Goal: Check status: Check status

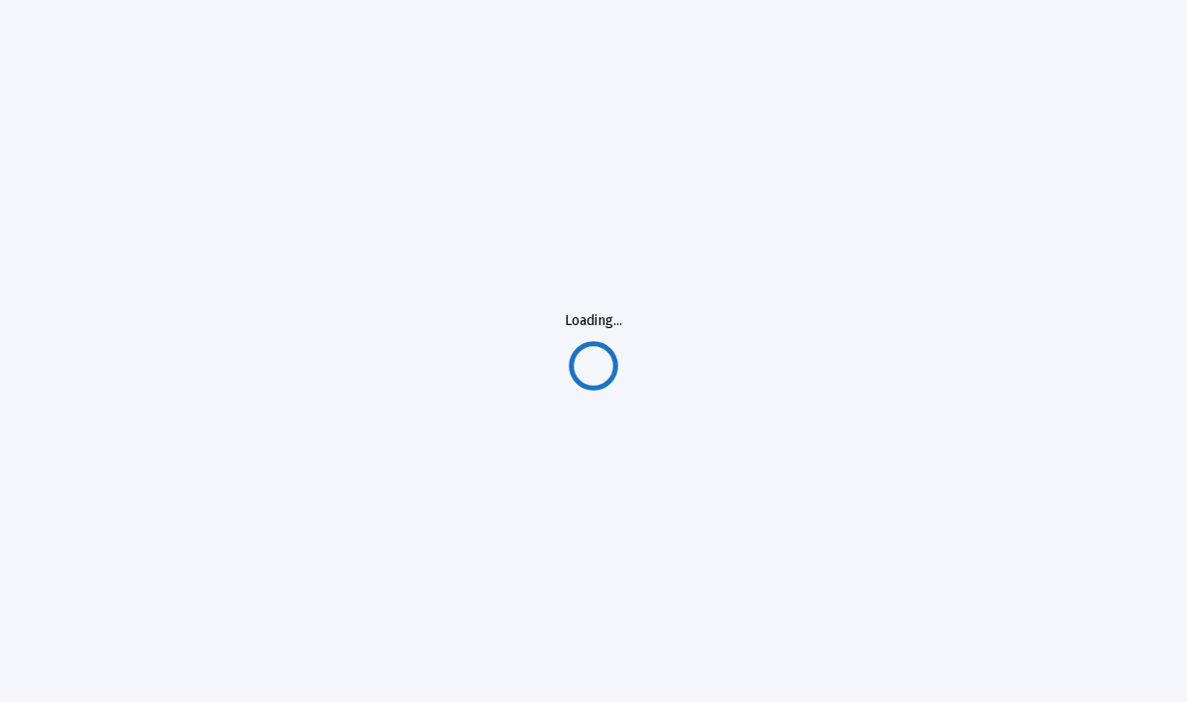
scroll to position [82, 0]
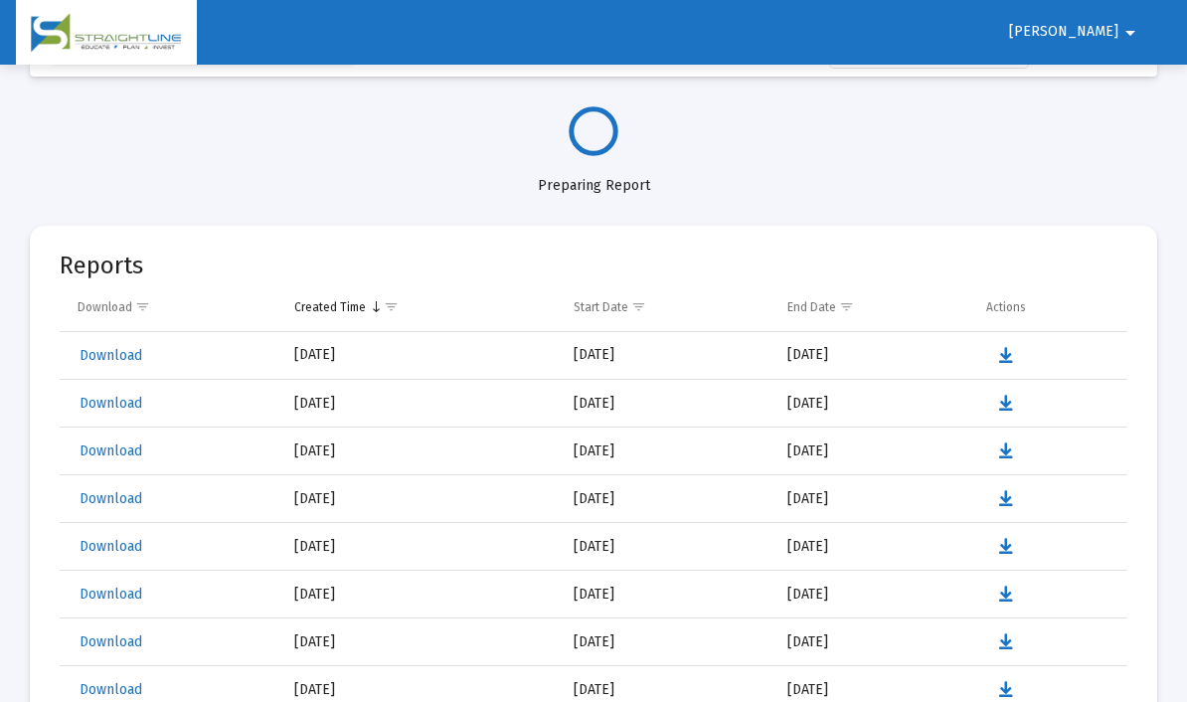
select select "View all"
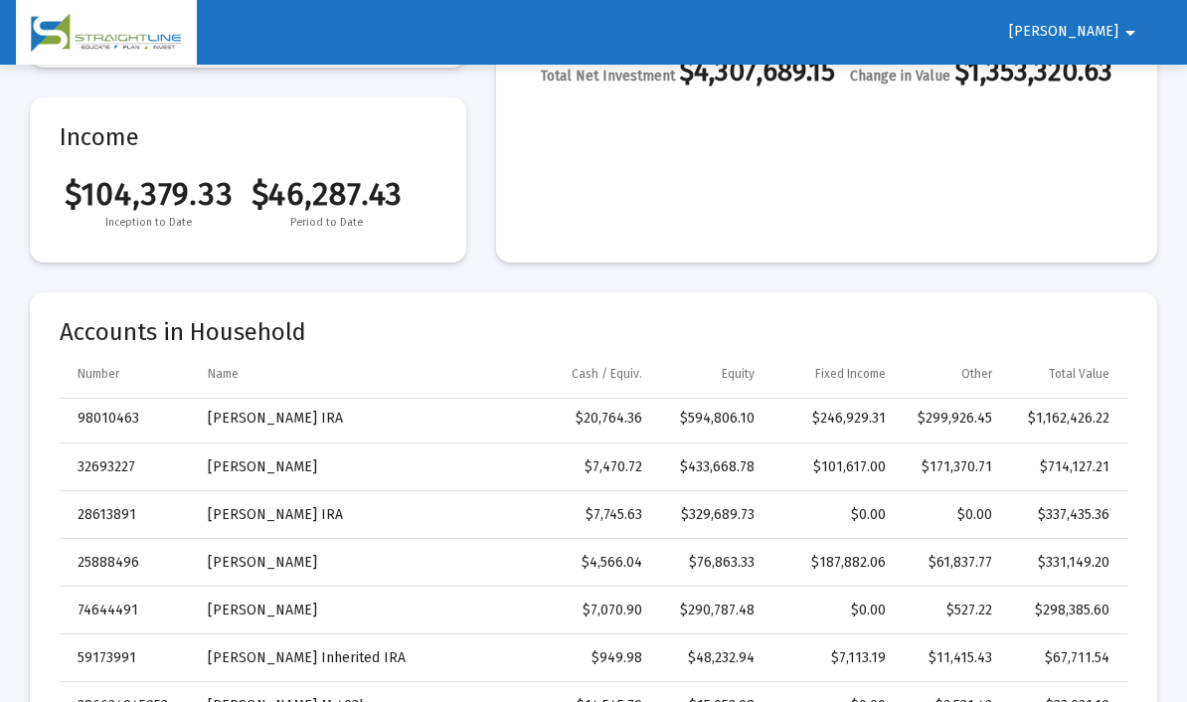
scroll to position [3, 0]
click at [1074, 473] on div "$714,127.21" at bounding box center [1064, 467] width 89 height 20
click at [521, 474] on td "[PERSON_NAME]" at bounding box center [360, 467] width 333 height 48
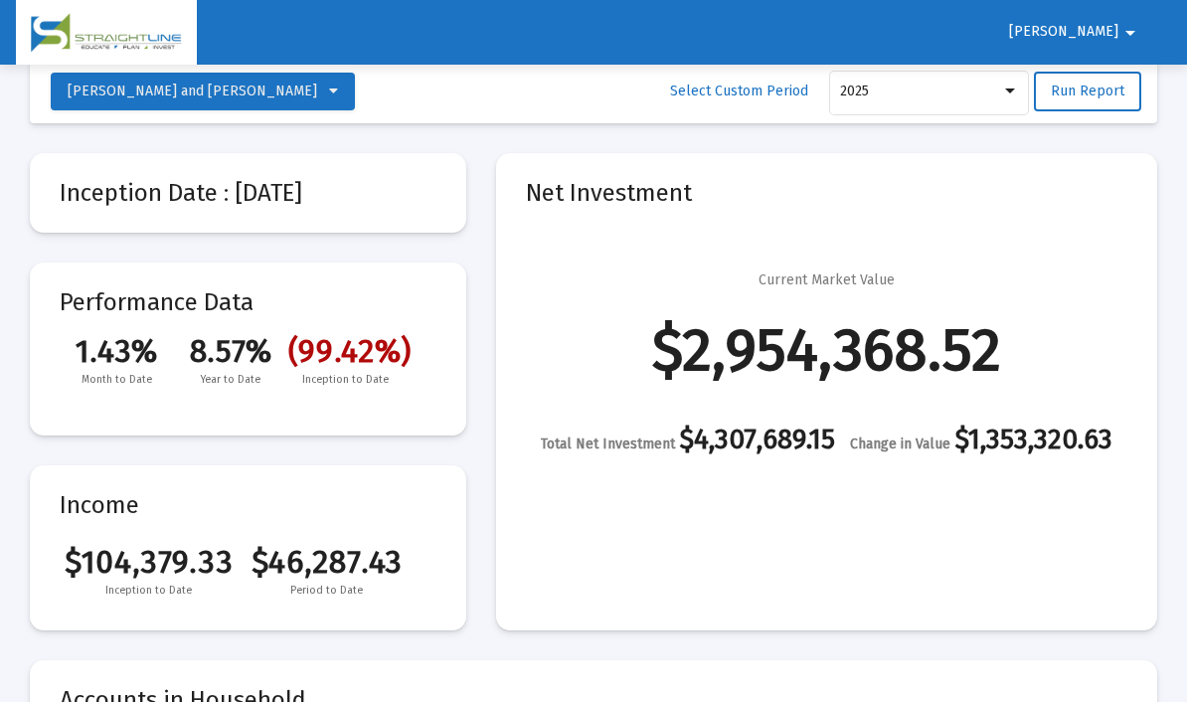
scroll to position [0, 0]
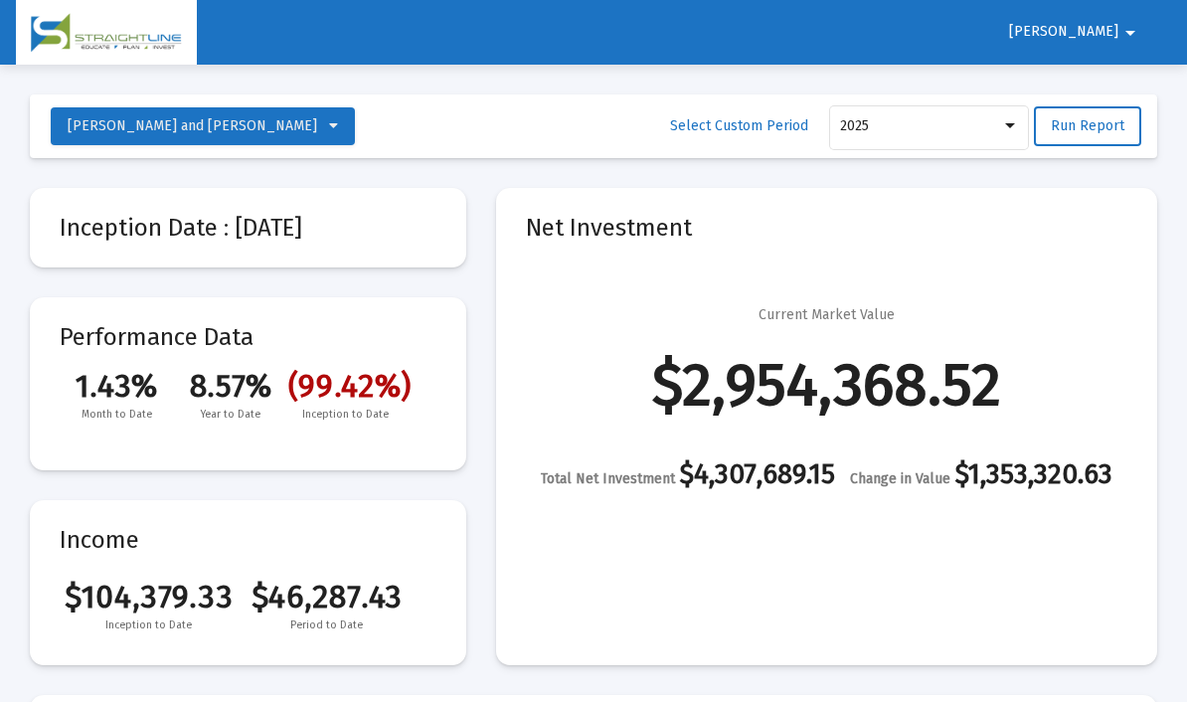
click at [329, 128] on icon at bounding box center [333, 126] width 9 height 14
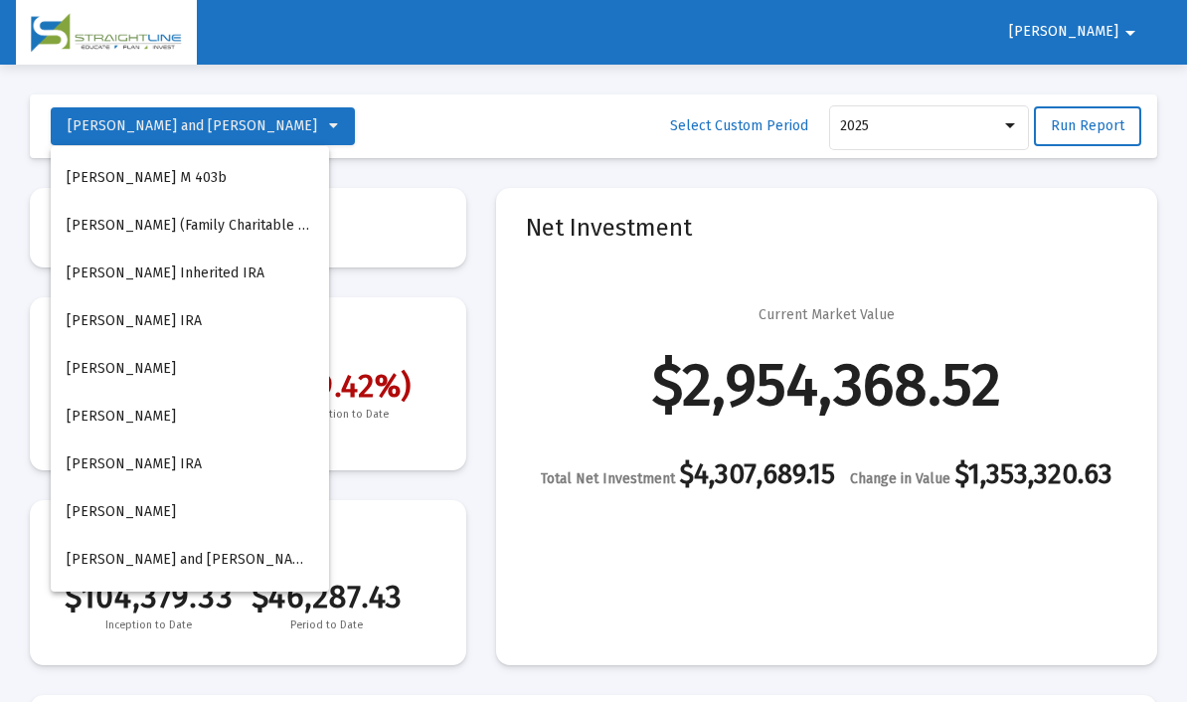
click at [244, 281] on button "[PERSON_NAME] Inherited IRA" at bounding box center [190, 274] width 278 height 48
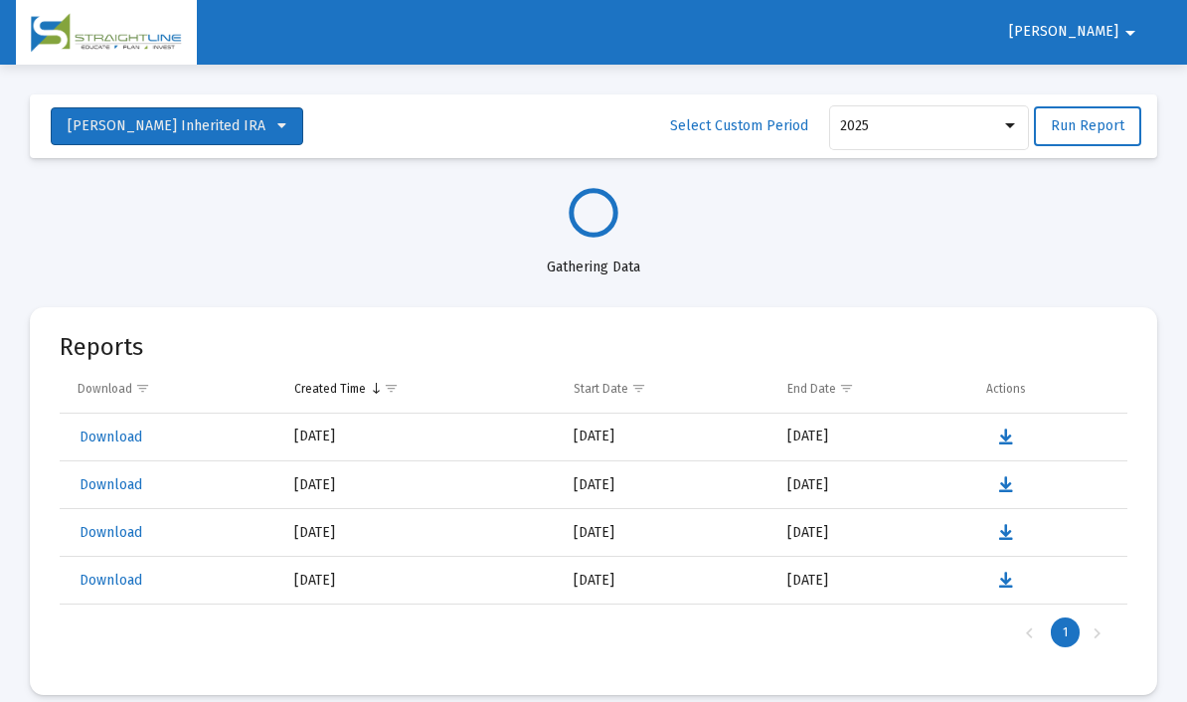
select select "View all"
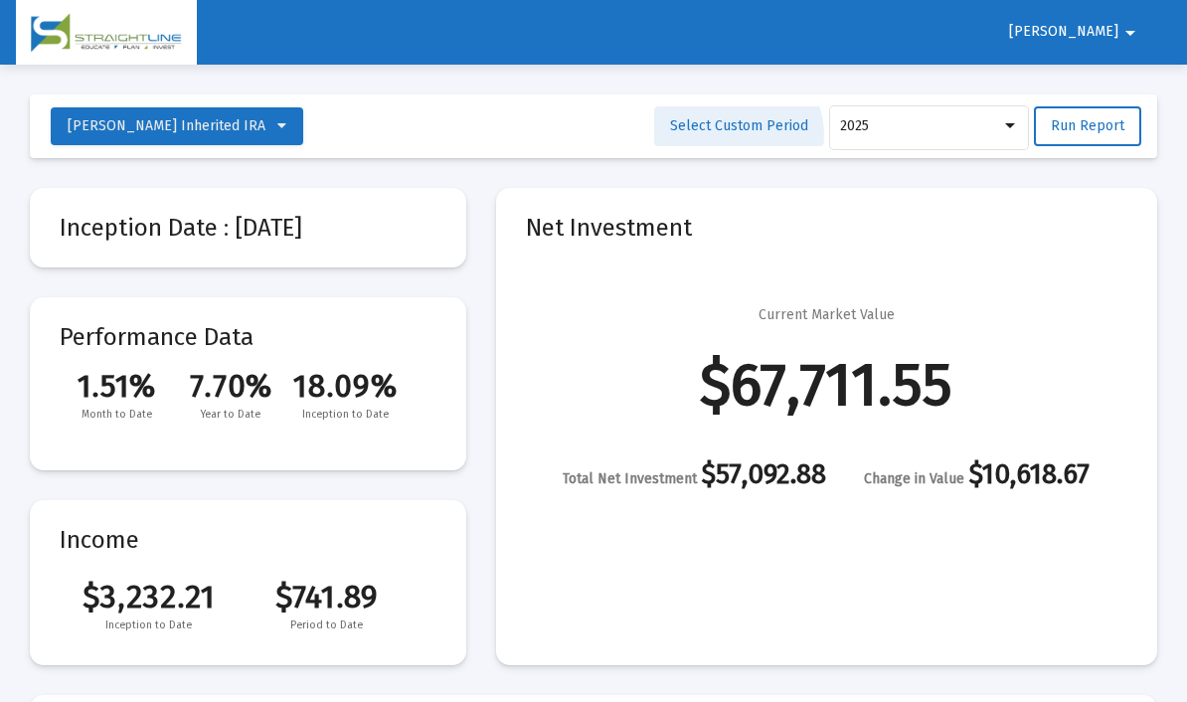
click at [740, 135] on link "Select Custom Period" at bounding box center [739, 126] width 170 height 40
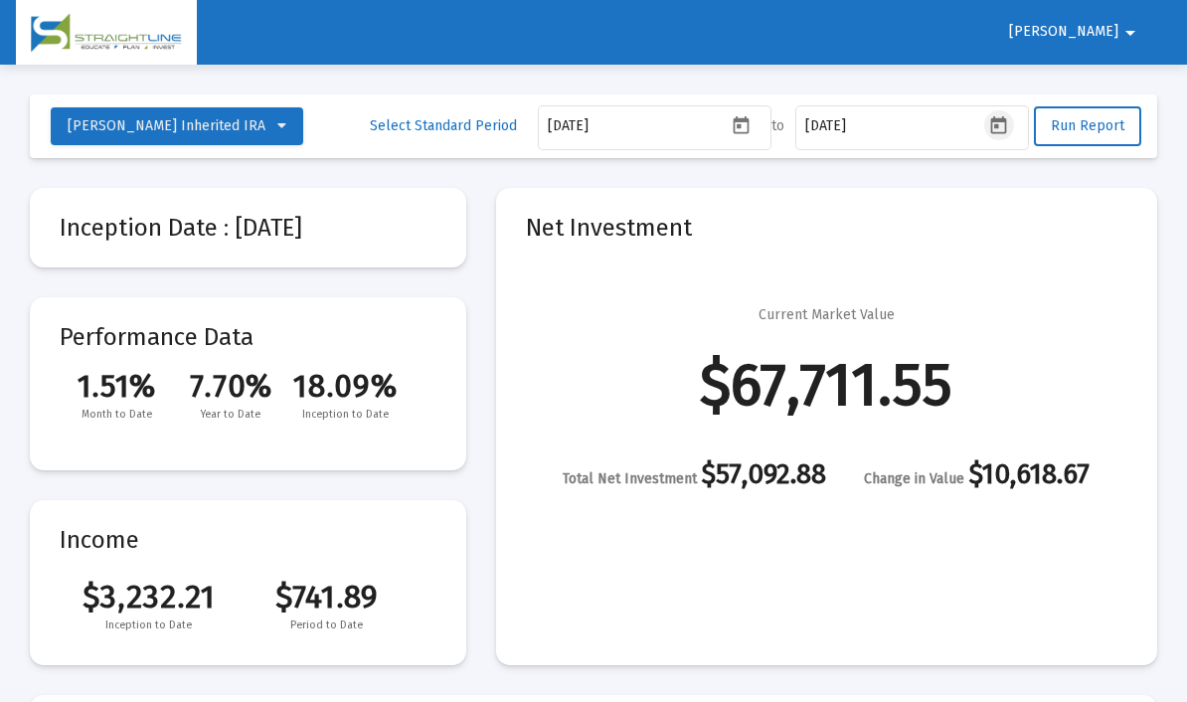
click at [995, 132] on icon "Open calendar" at bounding box center [999, 124] width 16 height 18
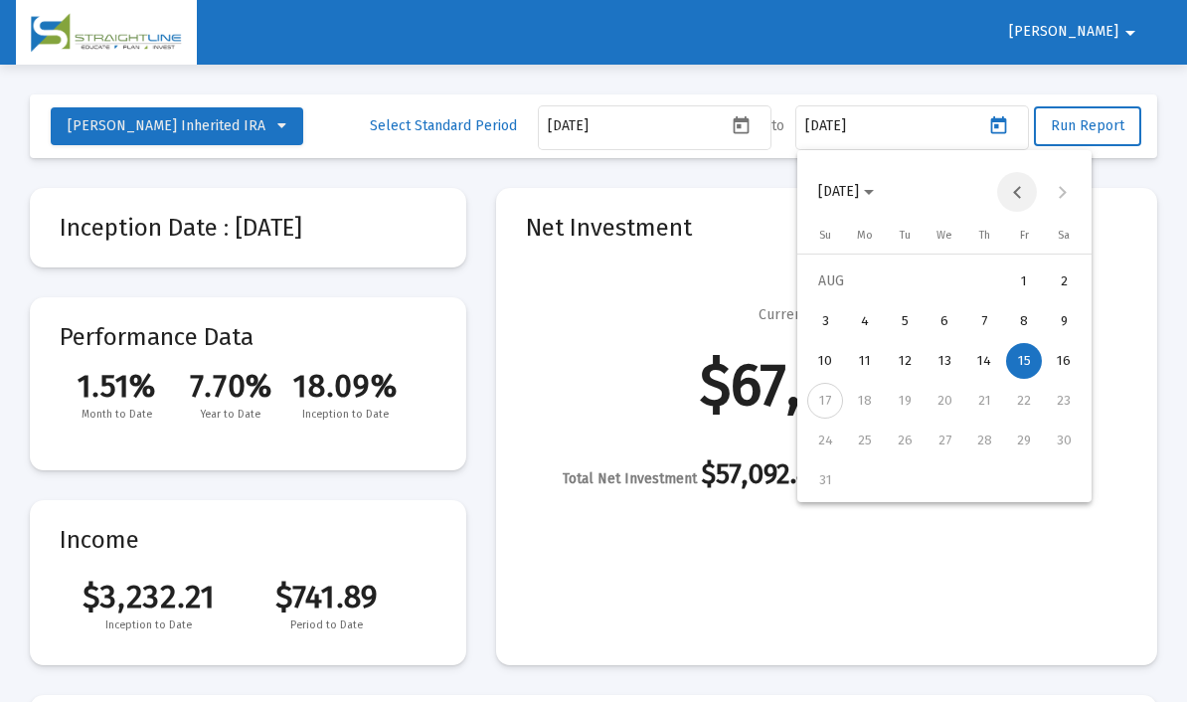
click at [1003, 188] on button "Previous month" at bounding box center [1017, 192] width 40 height 40
click at [1004, 195] on button "Previous month" at bounding box center [1017, 192] width 40 height 40
click at [1008, 196] on button "Previous month" at bounding box center [1017, 192] width 40 height 40
click at [1013, 199] on button "Previous month" at bounding box center [1017, 192] width 40 height 40
click at [1008, 200] on button "Previous month" at bounding box center [1017, 192] width 40 height 40
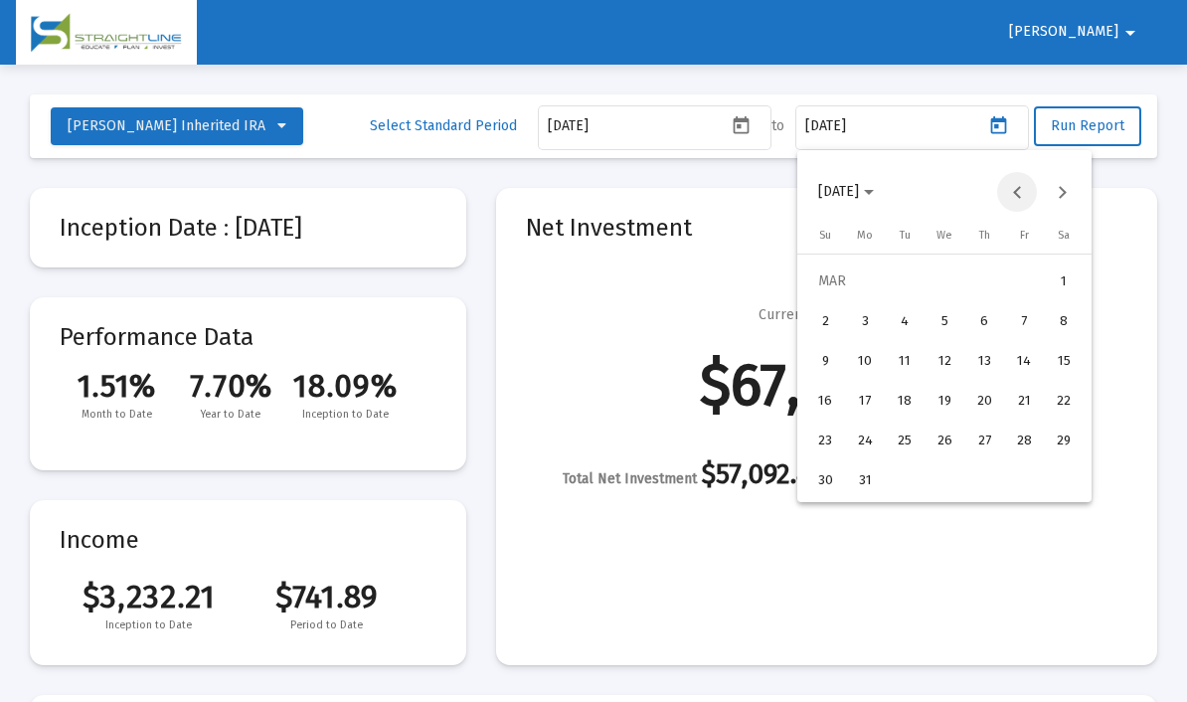
click at [1014, 199] on button "Previous month" at bounding box center [1017, 192] width 40 height 40
click at [1057, 198] on button "Next month" at bounding box center [1062, 192] width 40 height 40
click at [1035, 400] on div "21" at bounding box center [1024, 401] width 36 height 36
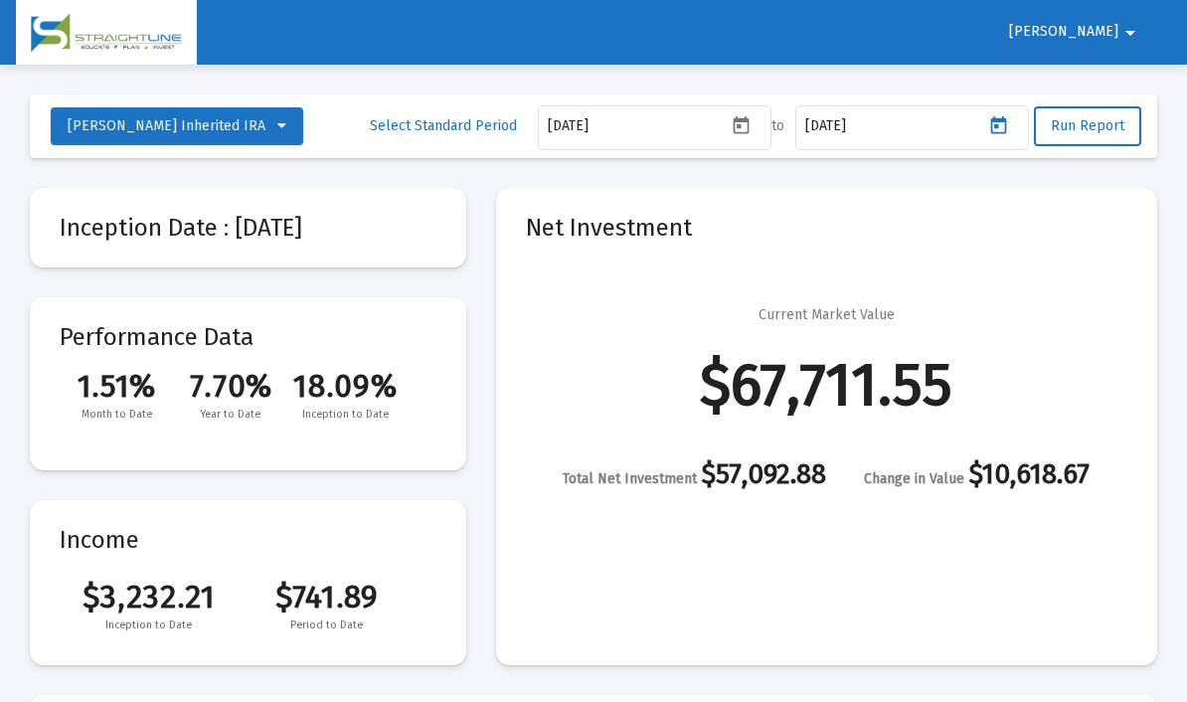
type input "[DATE]"
click at [239, 142] on button "[PERSON_NAME] Inherited IRA" at bounding box center [177, 126] width 253 height 38
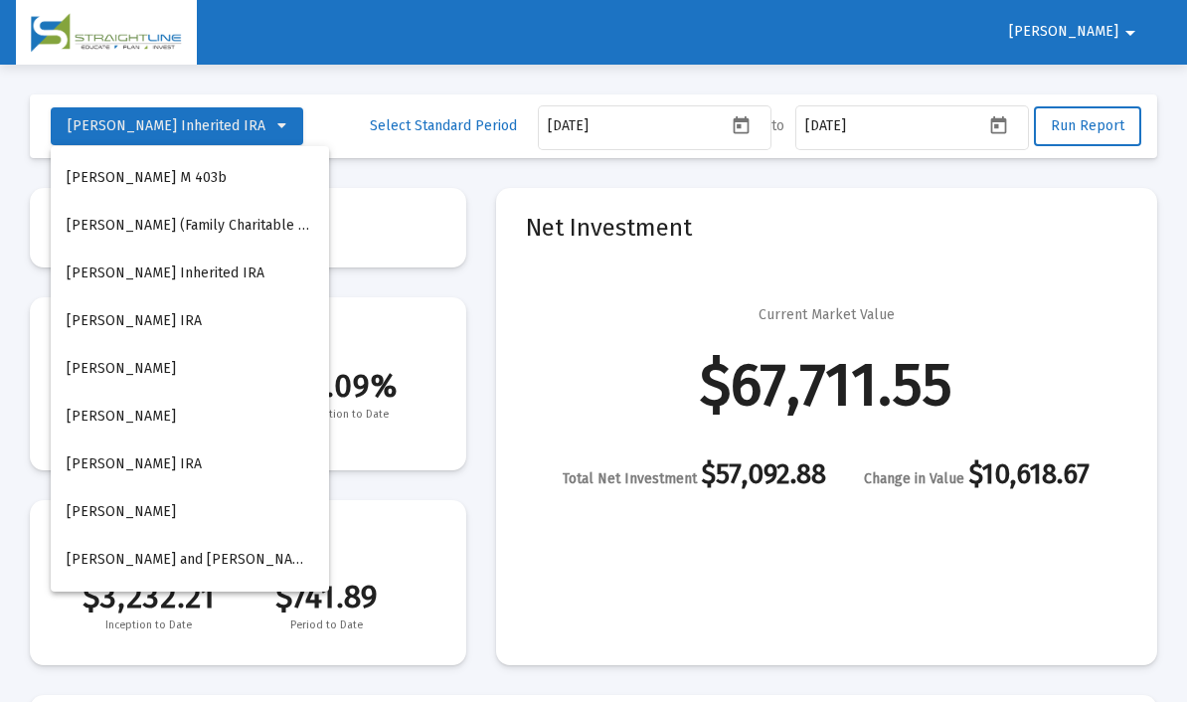
click at [184, 420] on button "[PERSON_NAME]" at bounding box center [190, 417] width 278 height 48
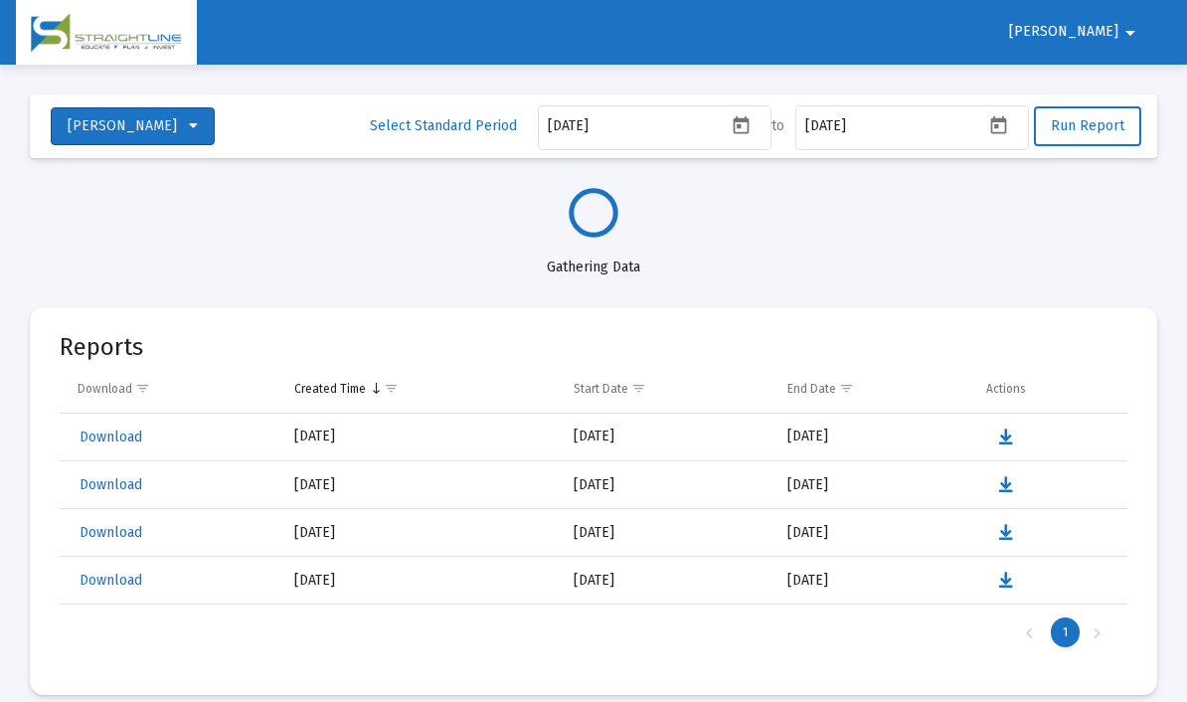
select select "View all"
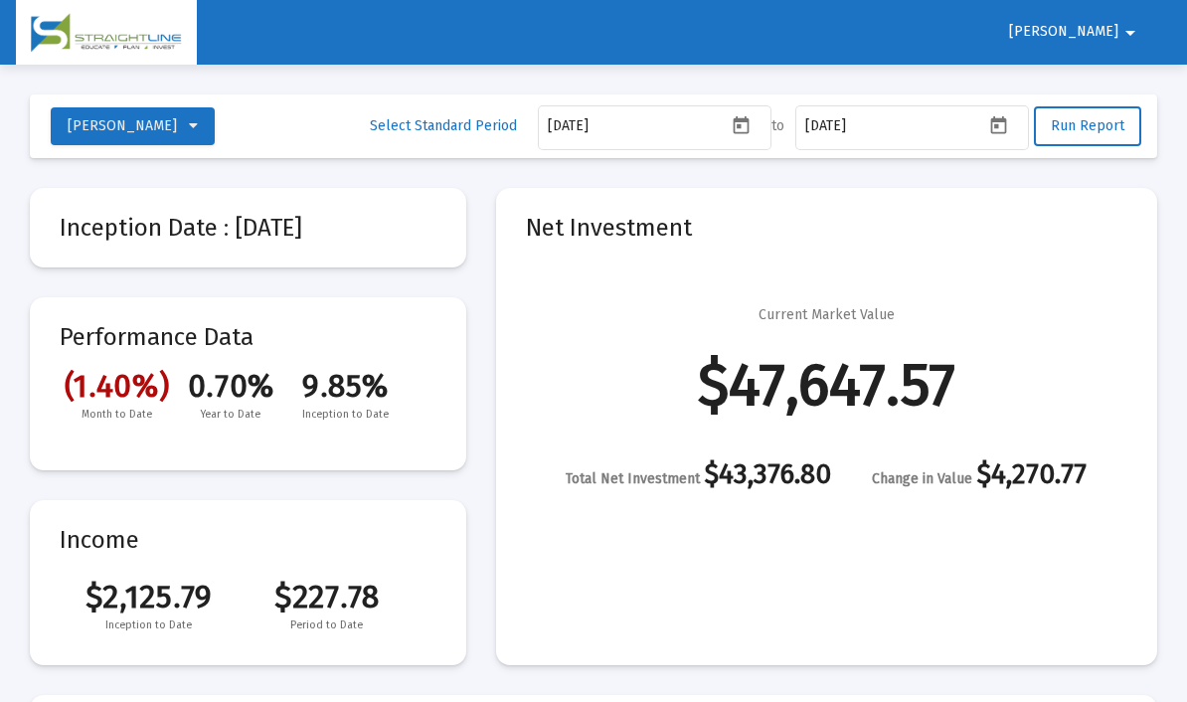
click at [1007, 127] on icon "Open calendar" at bounding box center [999, 124] width 16 height 18
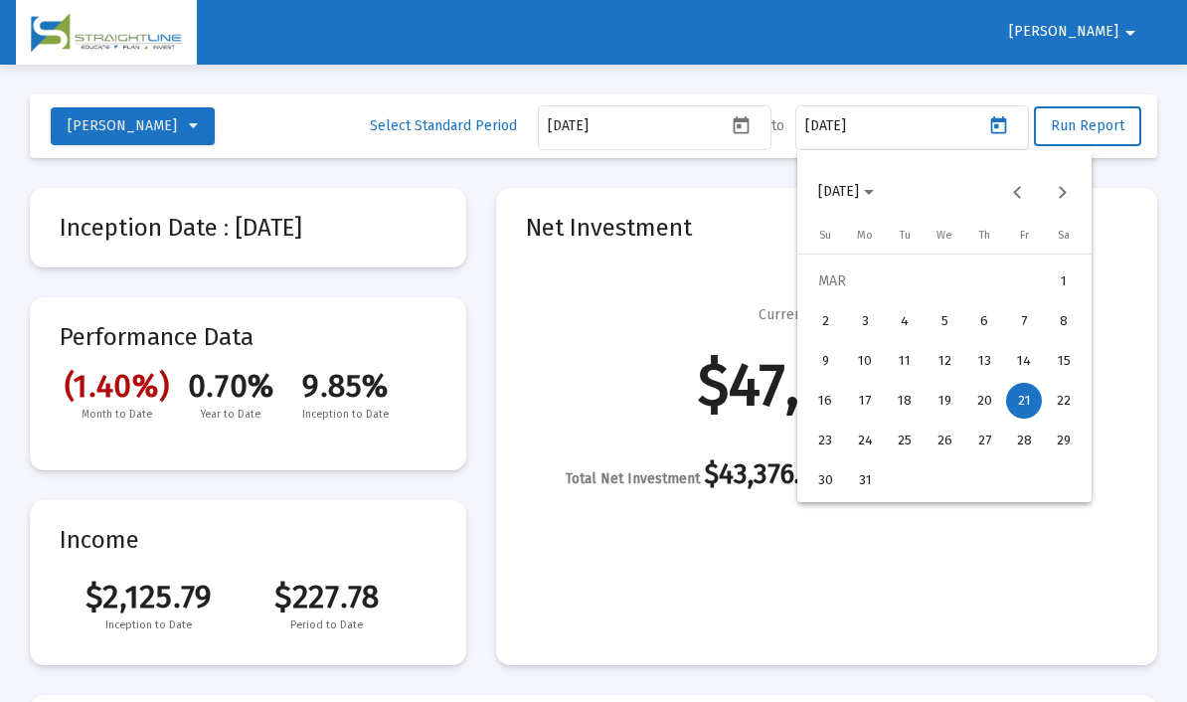
click at [829, 440] on div "23" at bounding box center [825, 441] width 36 height 36
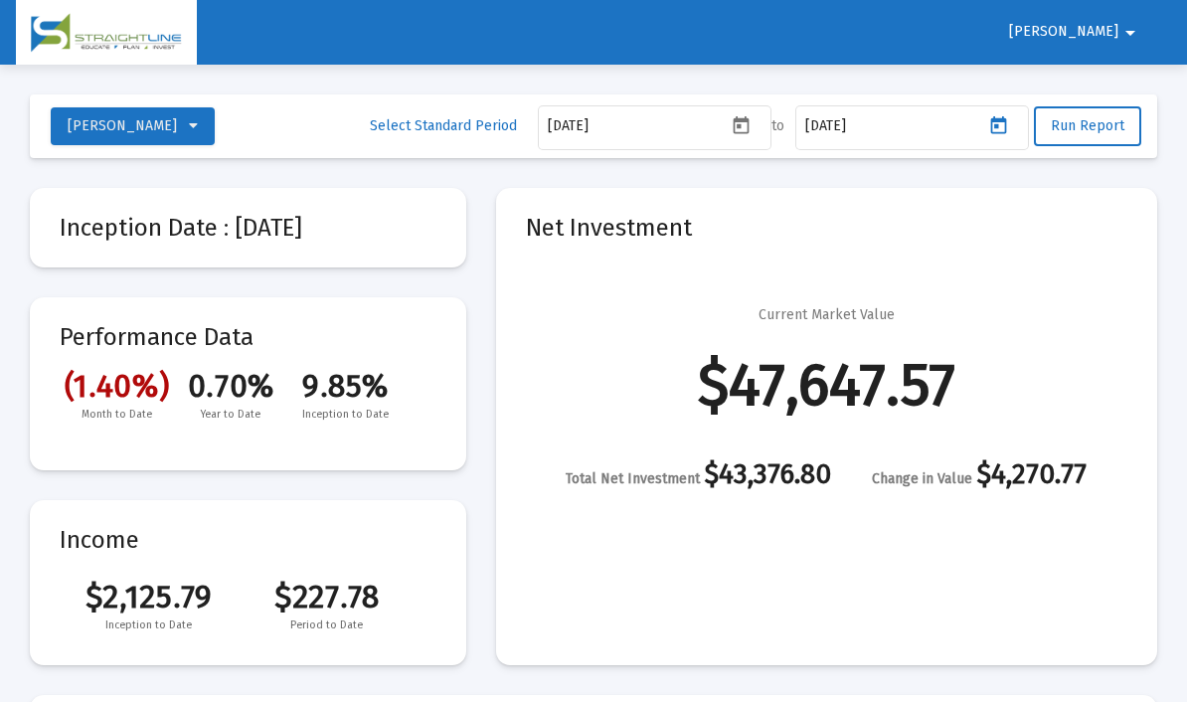
type input "[DATE]"
click at [1110, 127] on span "Run Report" at bounding box center [1088, 125] width 74 height 17
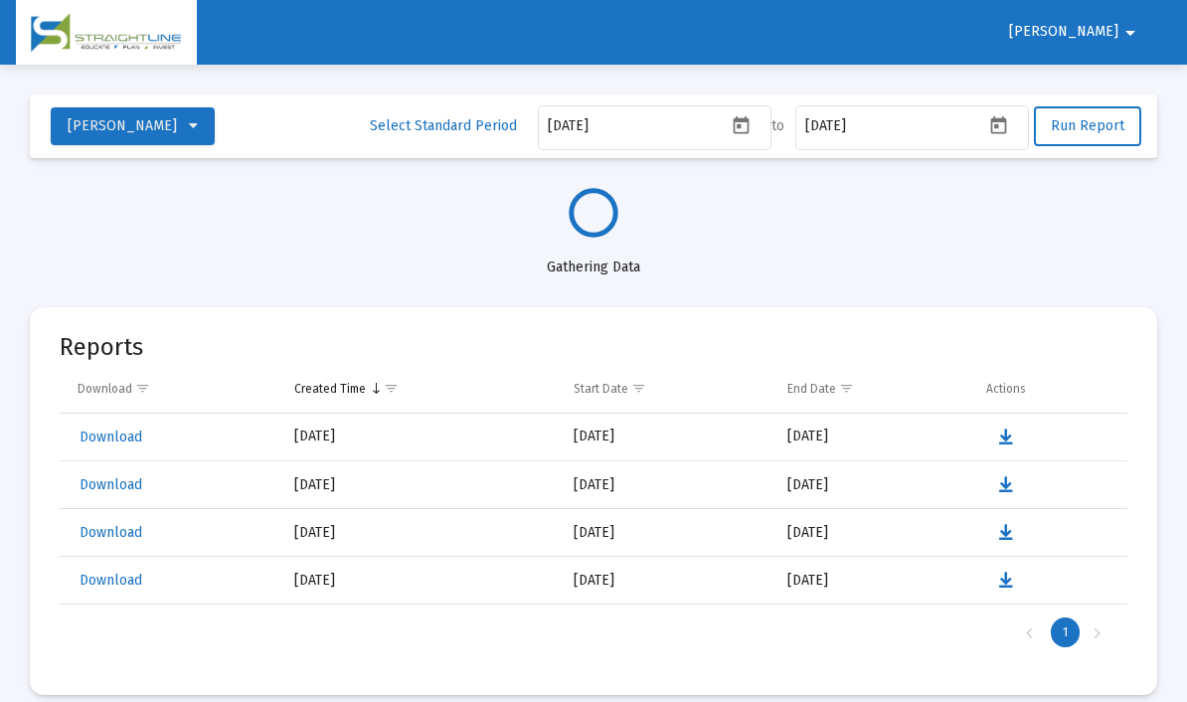
select select "View all"
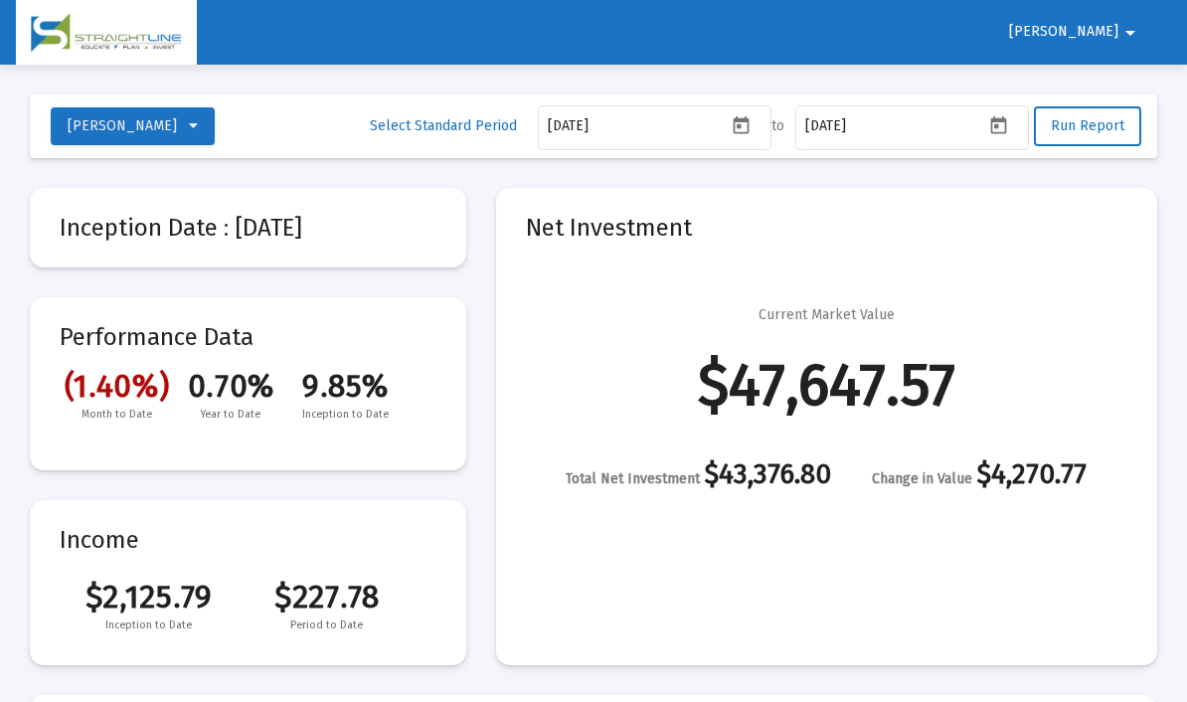
click at [1013, 127] on button "Open calendar" at bounding box center [998, 124] width 29 height 29
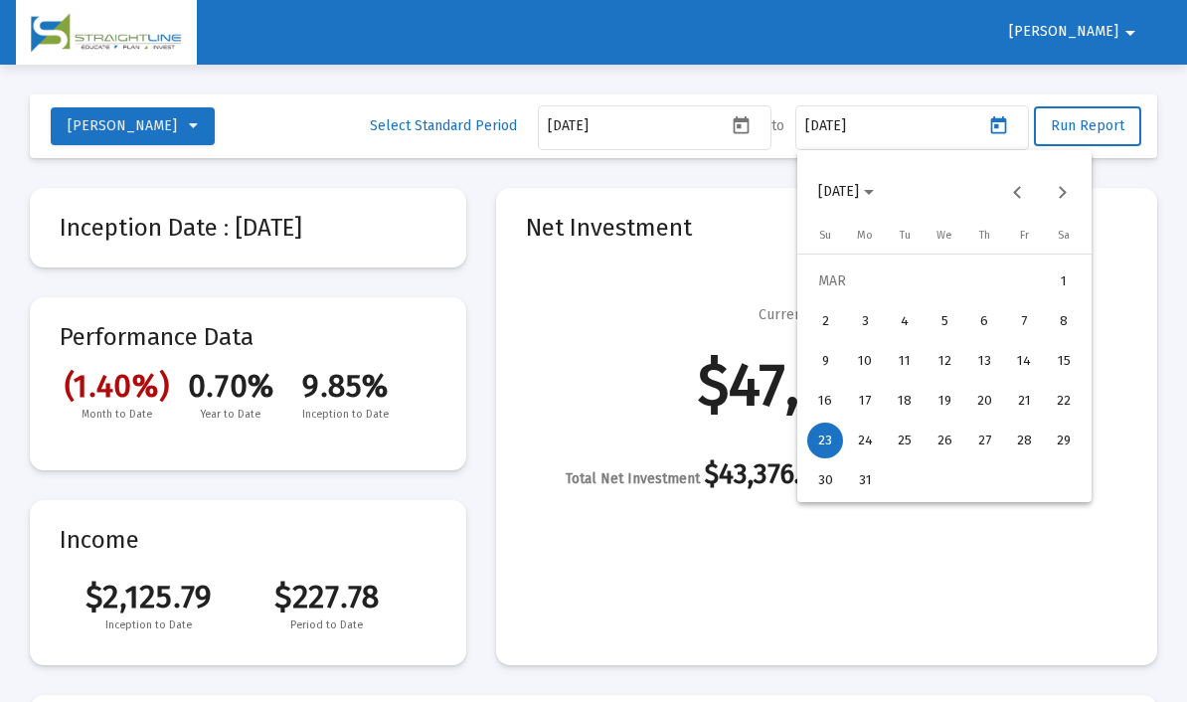
click at [906, 444] on div "25" at bounding box center [905, 441] width 36 height 36
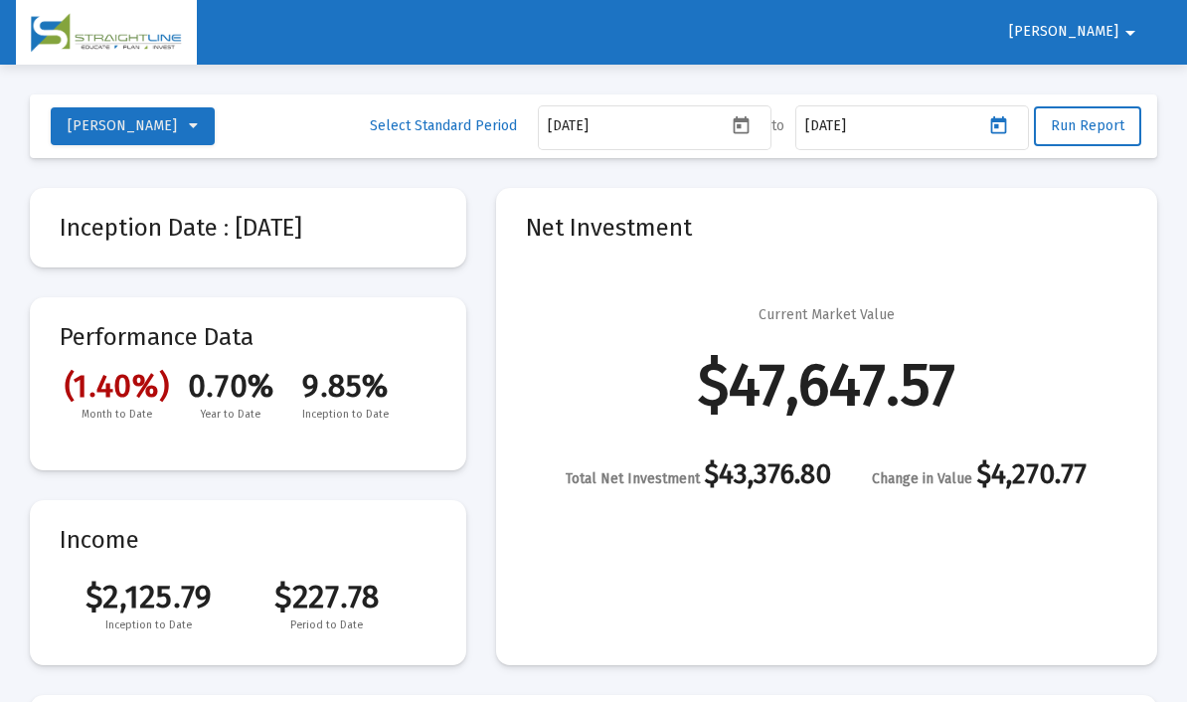
type input "[DATE]"
click at [1103, 131] on span "Run Report" at bounding box center [1088, 125] width 74 height 17
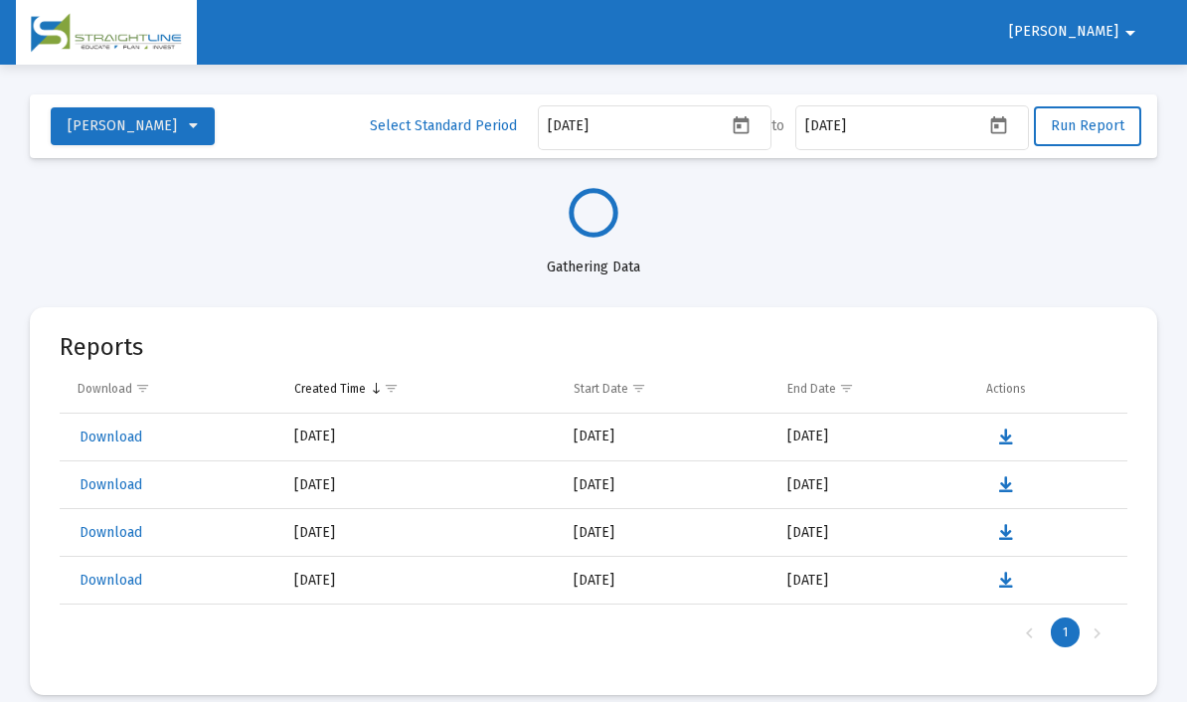
select select "View all"
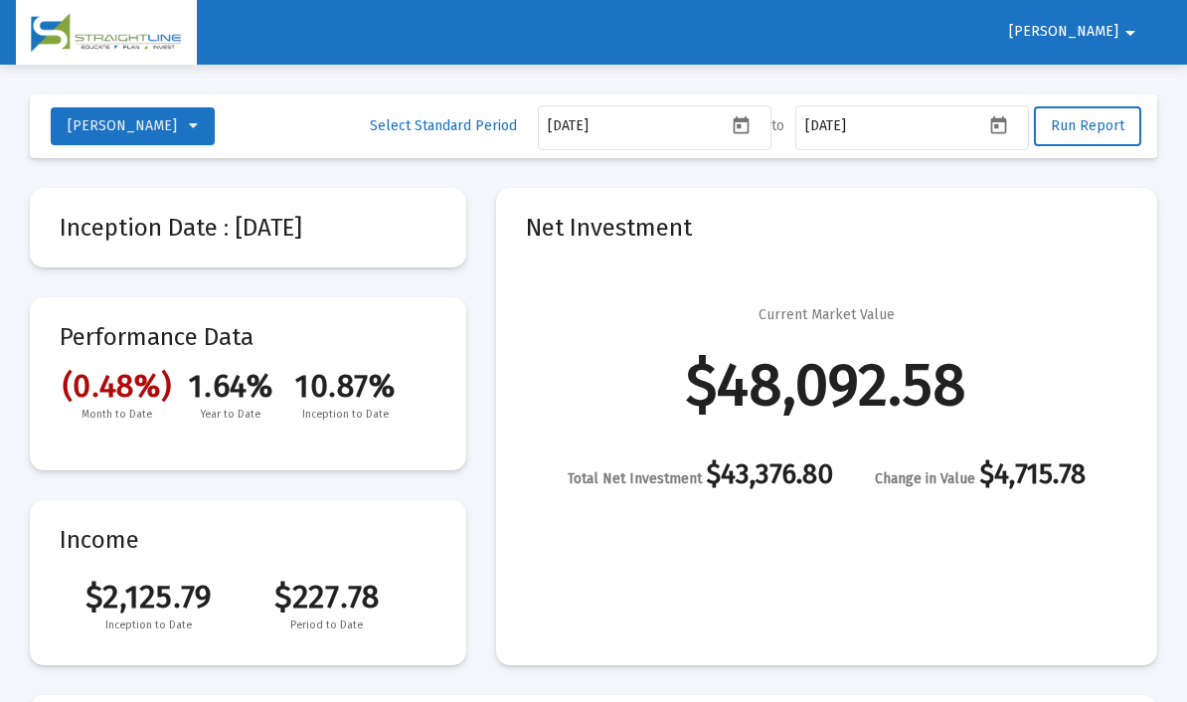
click at [1000, 127] on icon "Open calendar" at bounding box center [999, 124] width 16 height 18
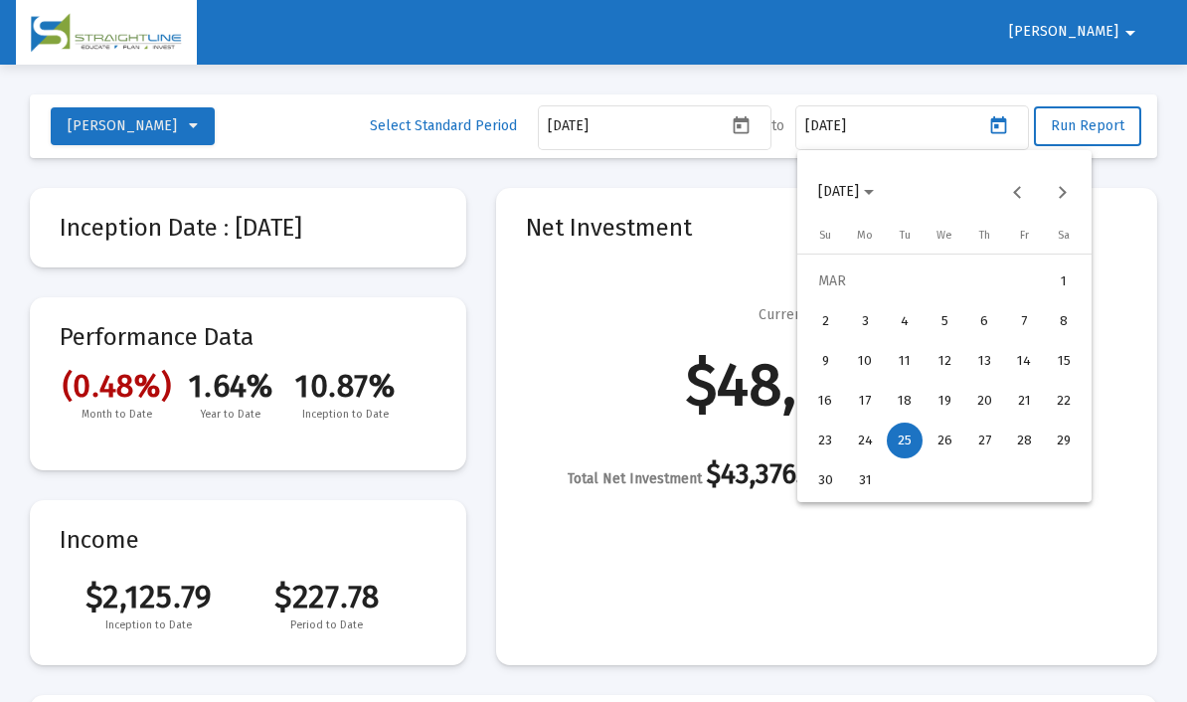
click at [1025, 444] on div "28" at bounding box center [1024, 441] width 36 height 36
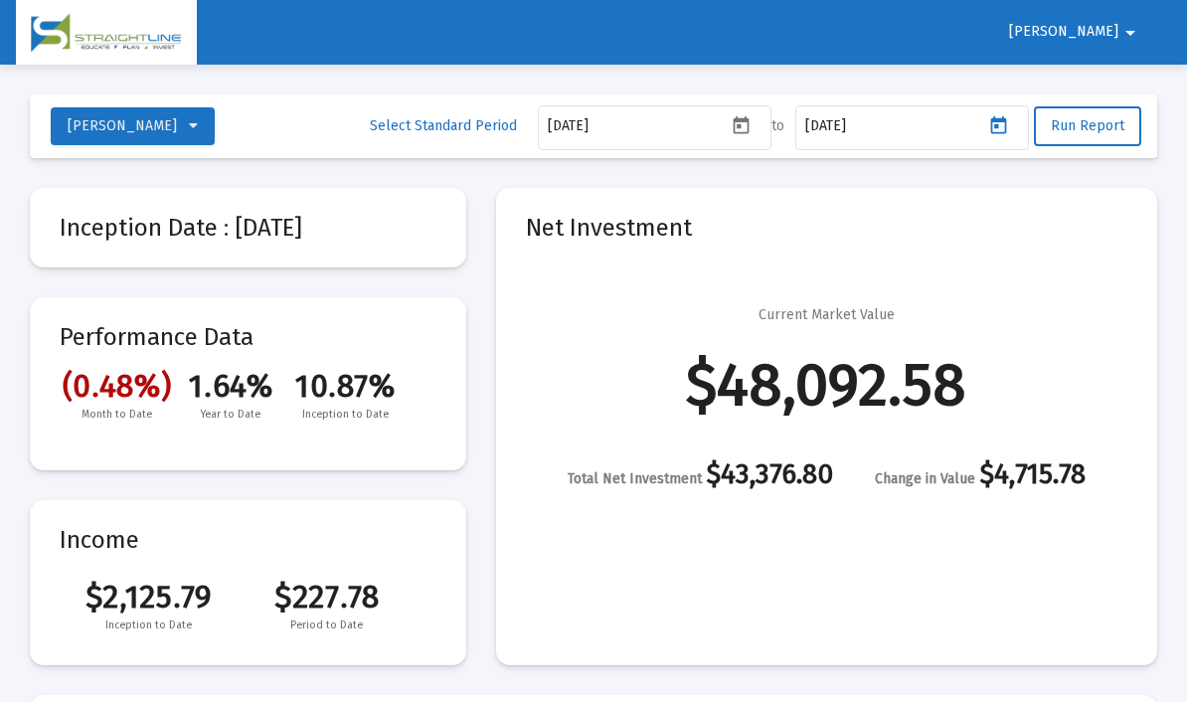
type input "[DATE]"
click at [1098, 132] on span "Run Report" at bounding box center [1088, 125] width 74 height 17
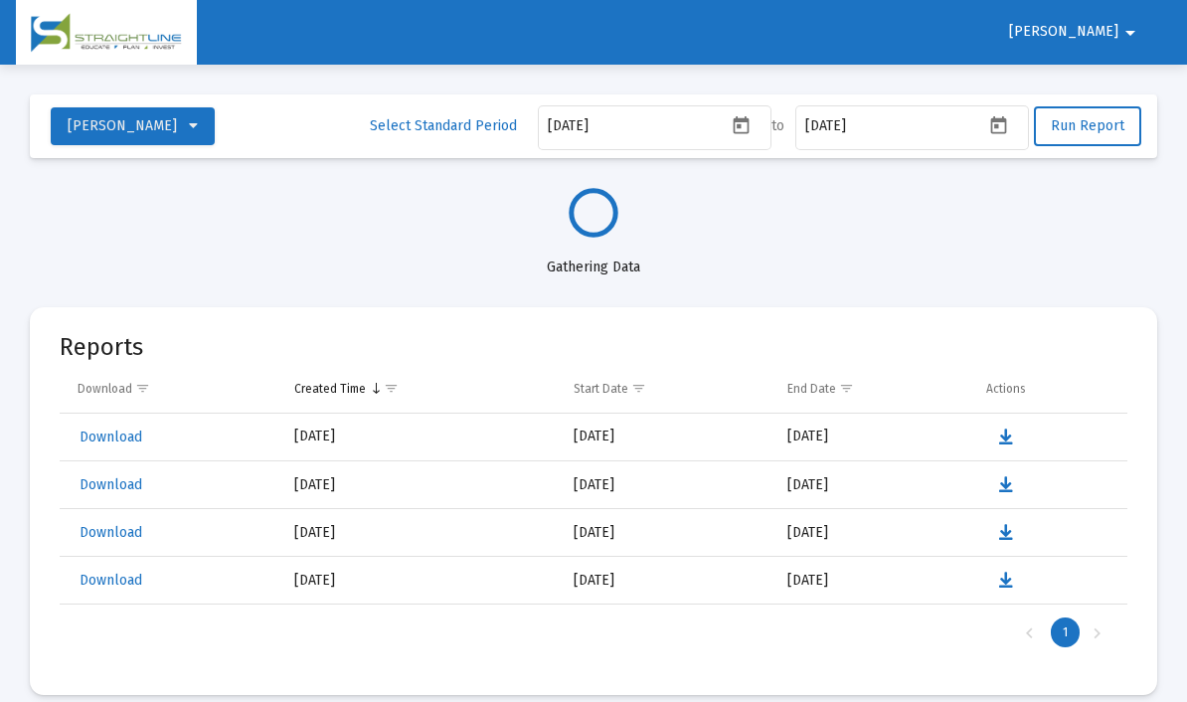
select select "View all"
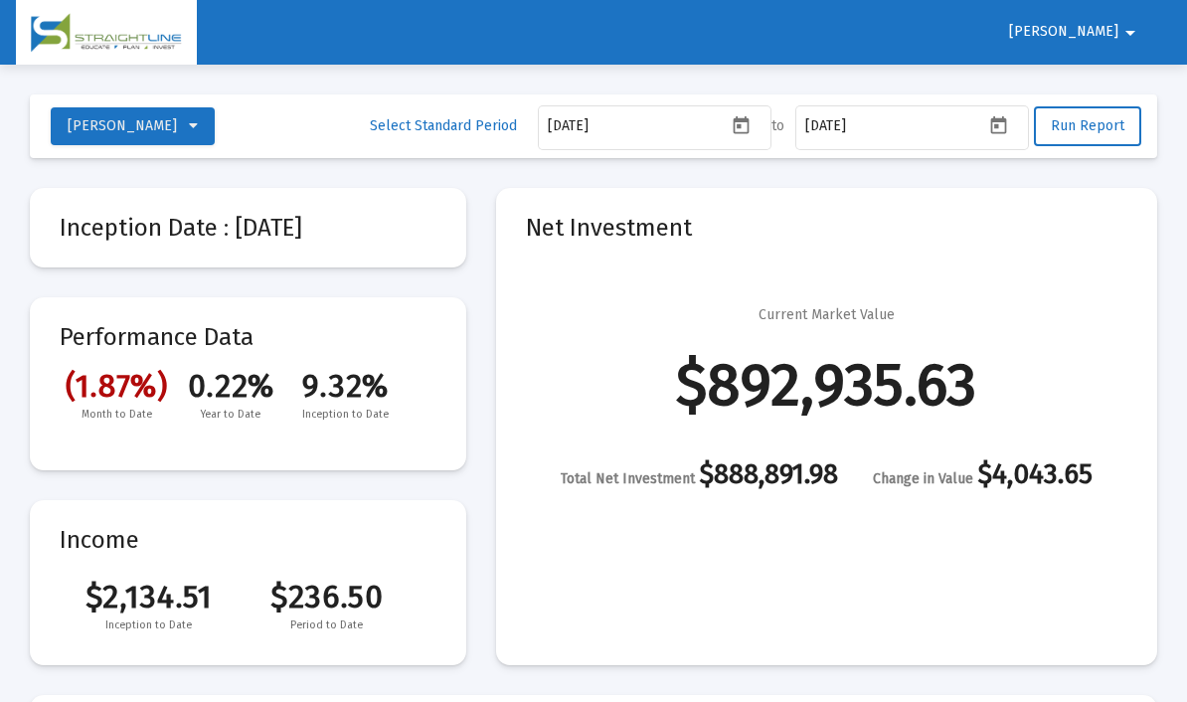
click at [998, 127] on icon "Open calendar" at bounding box center [999, 124] width 16 height 18
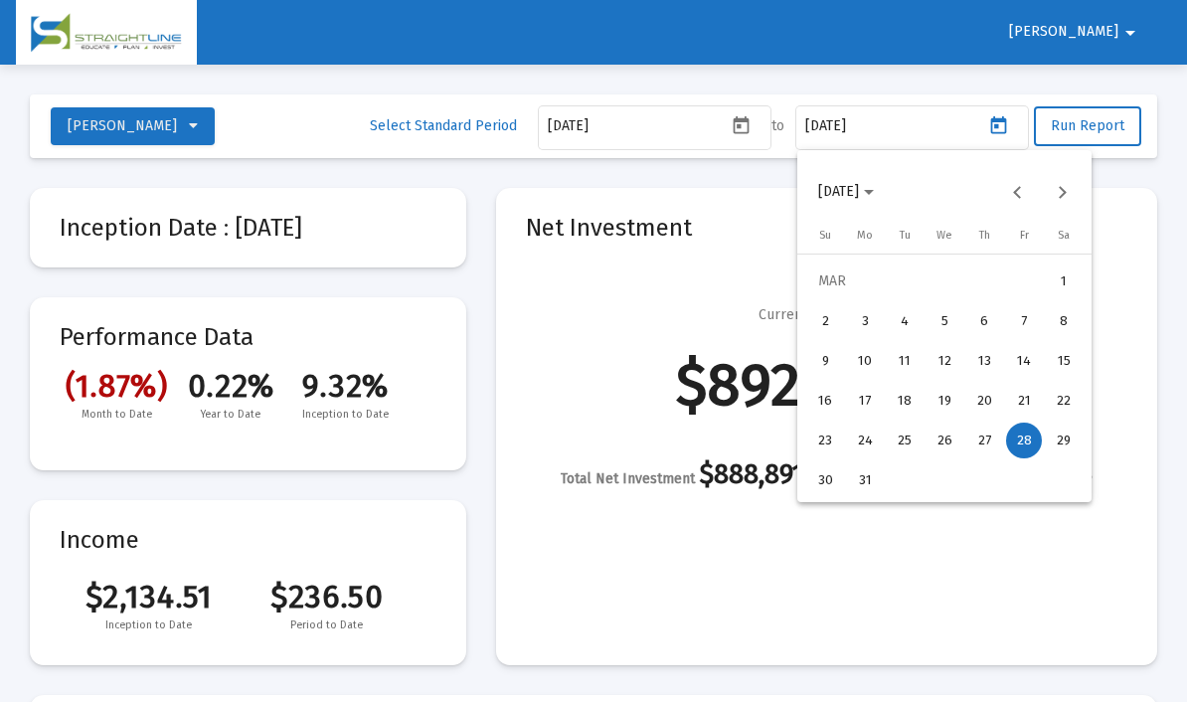
click at [986, 444] on div "27" at bounding box center [984, 441] width 36 height 36
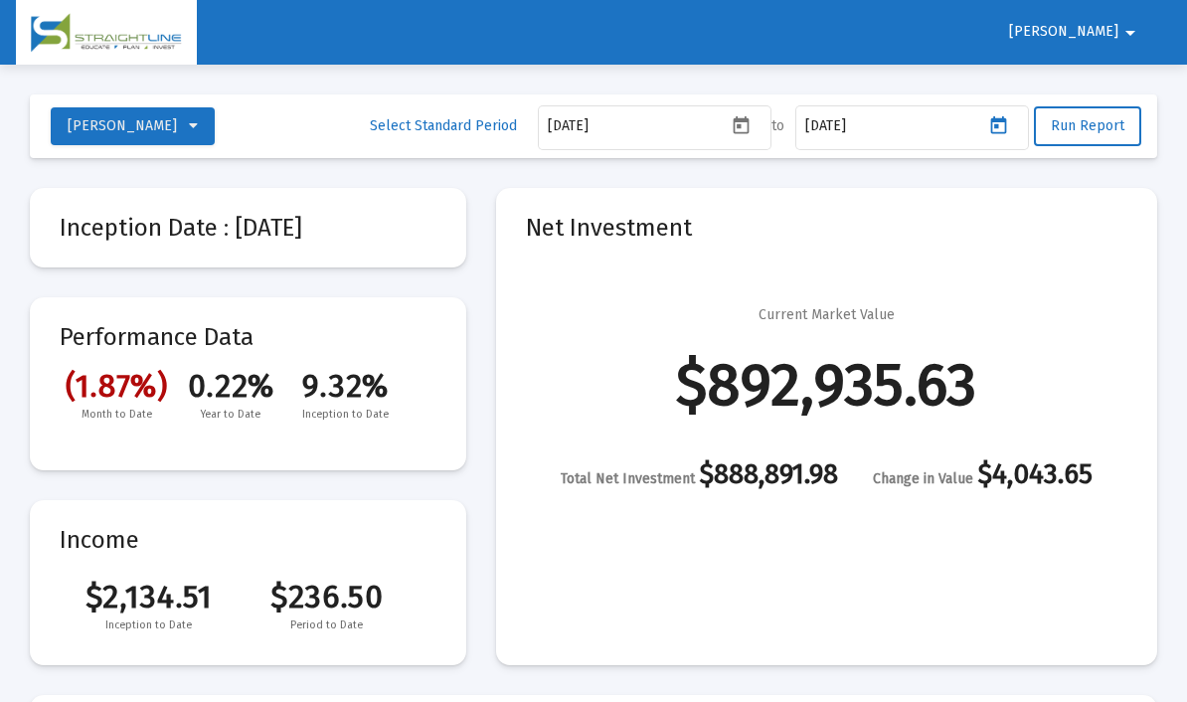
type input "[DATE]"
click at [1093, 139] on button "Run Report" at bounding box center [1087, 126] width 107 height 40
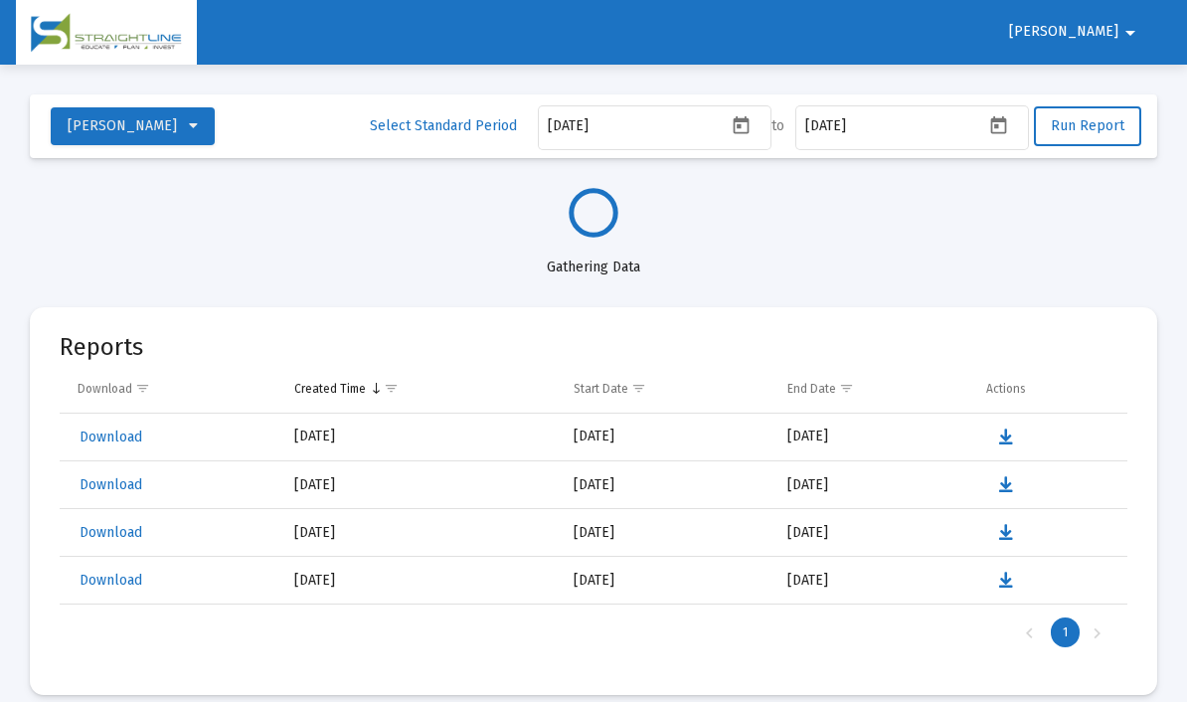
select select "View all"
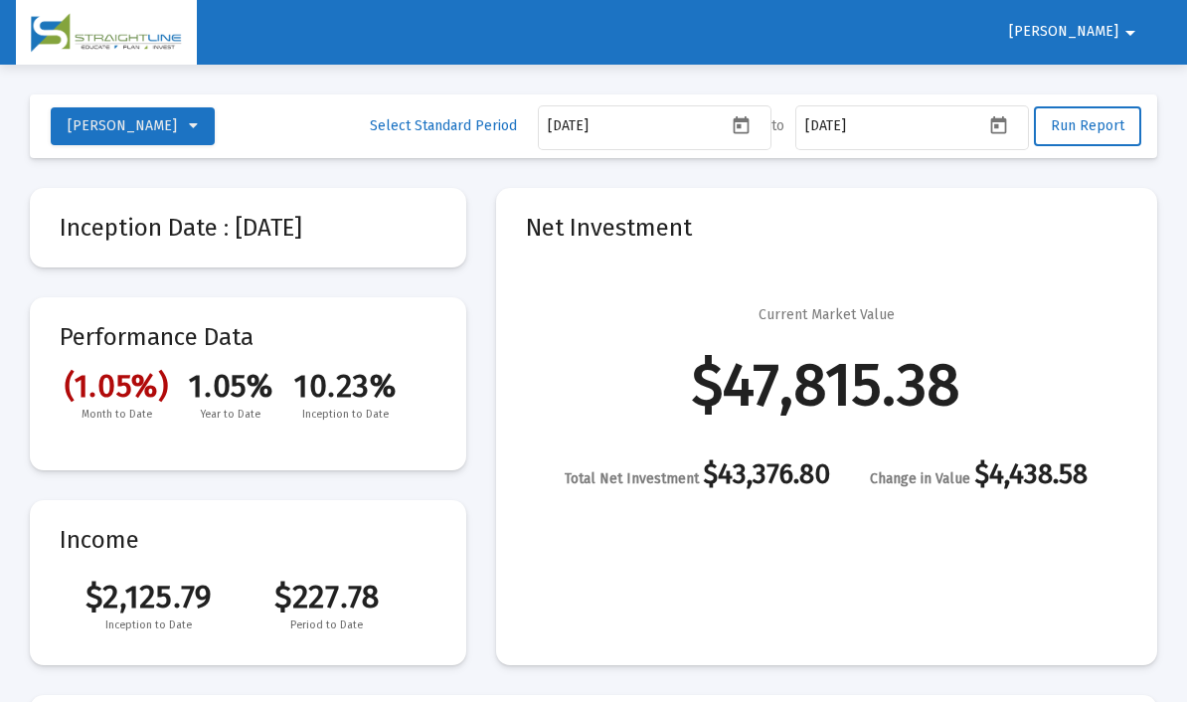
click at [1004, 136] on icon "Open calendar" at bounding box center [998, 125] width 21 height 21
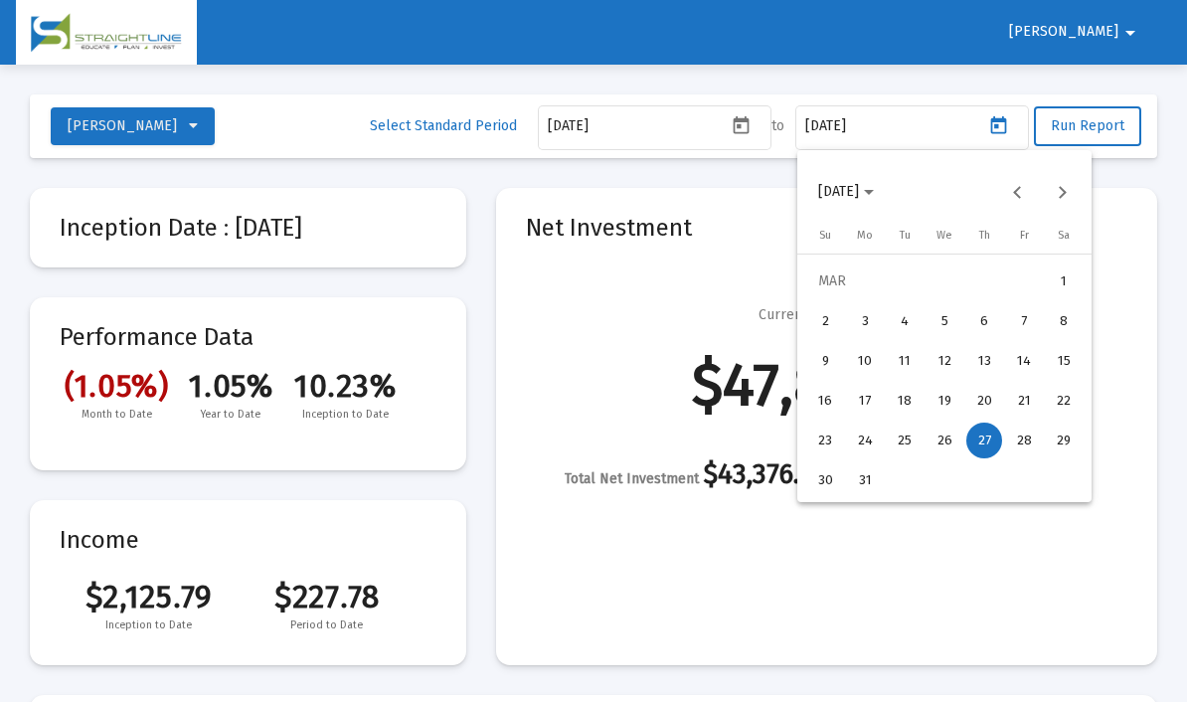
click at [1023, 443] on div "28" at bounding box center [1024, 441] width 36 height 36
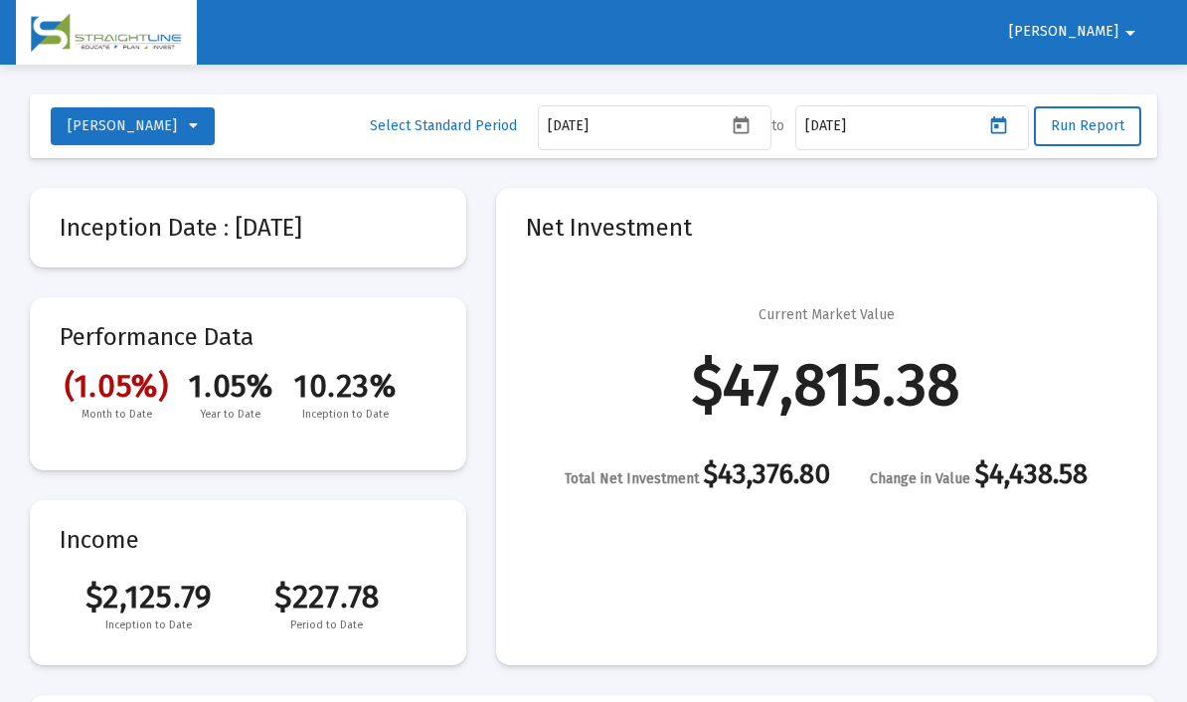
type input "[DATE]"
click at [1103, 139] on button "Run Report" at bounding box center [1087, 126] width 107 height 40
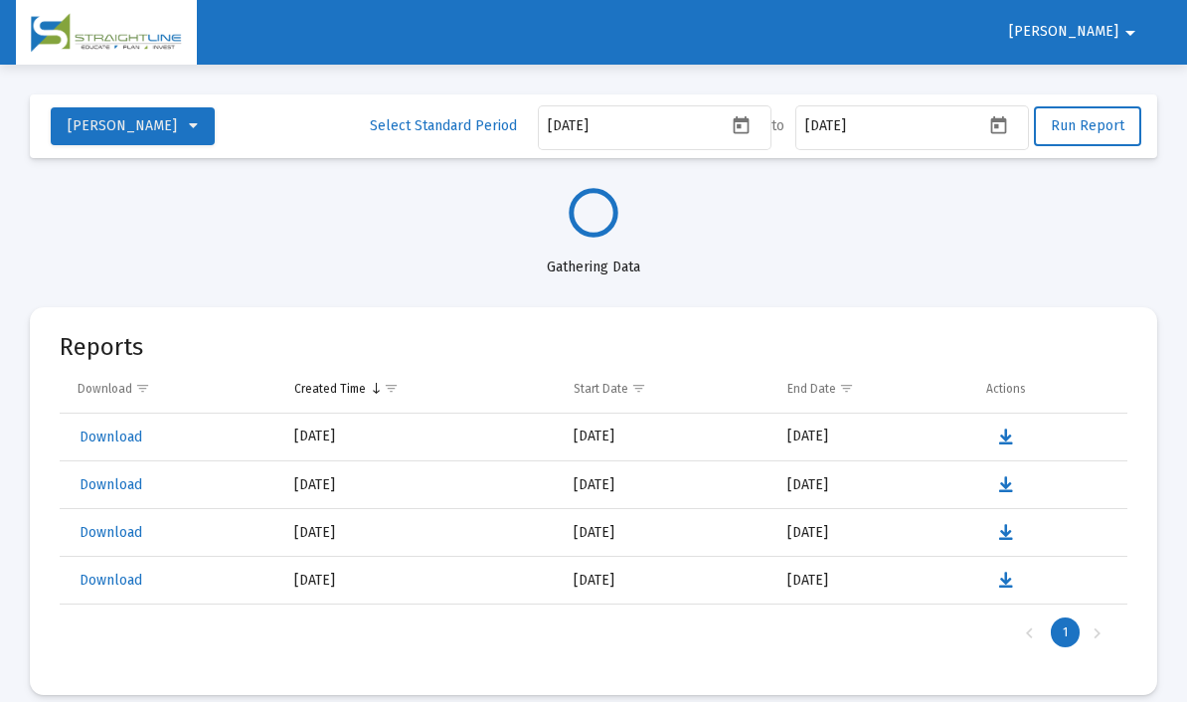
select select "View all"
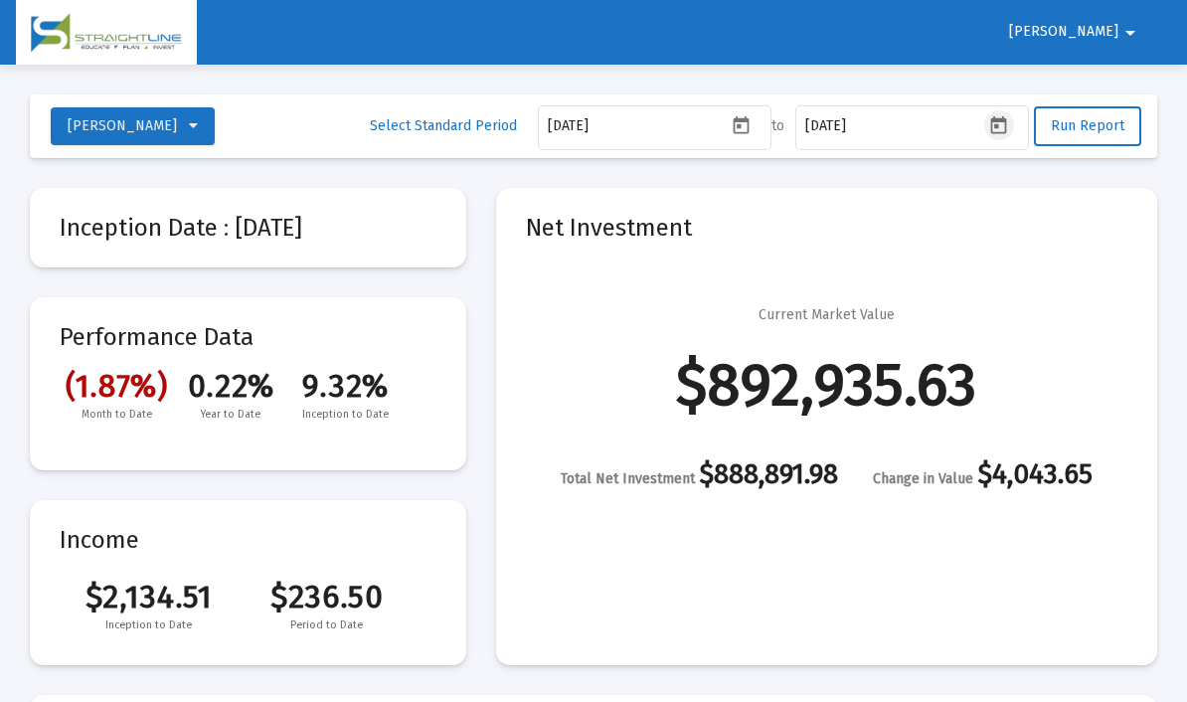
click at [1000, 127] on icon "Open calendar" at bounding box center [999, 124] width 16 height 18
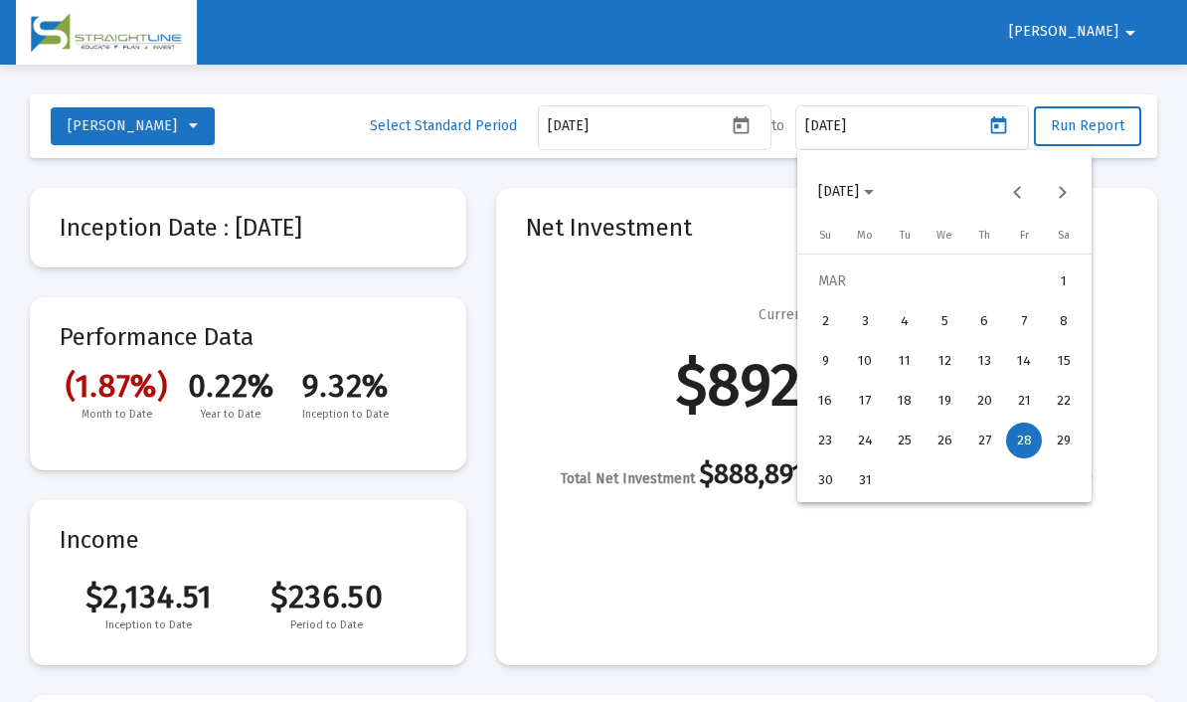
click at [987, 445] on div "27" at bounding box center [984, 441] width 36 height 36
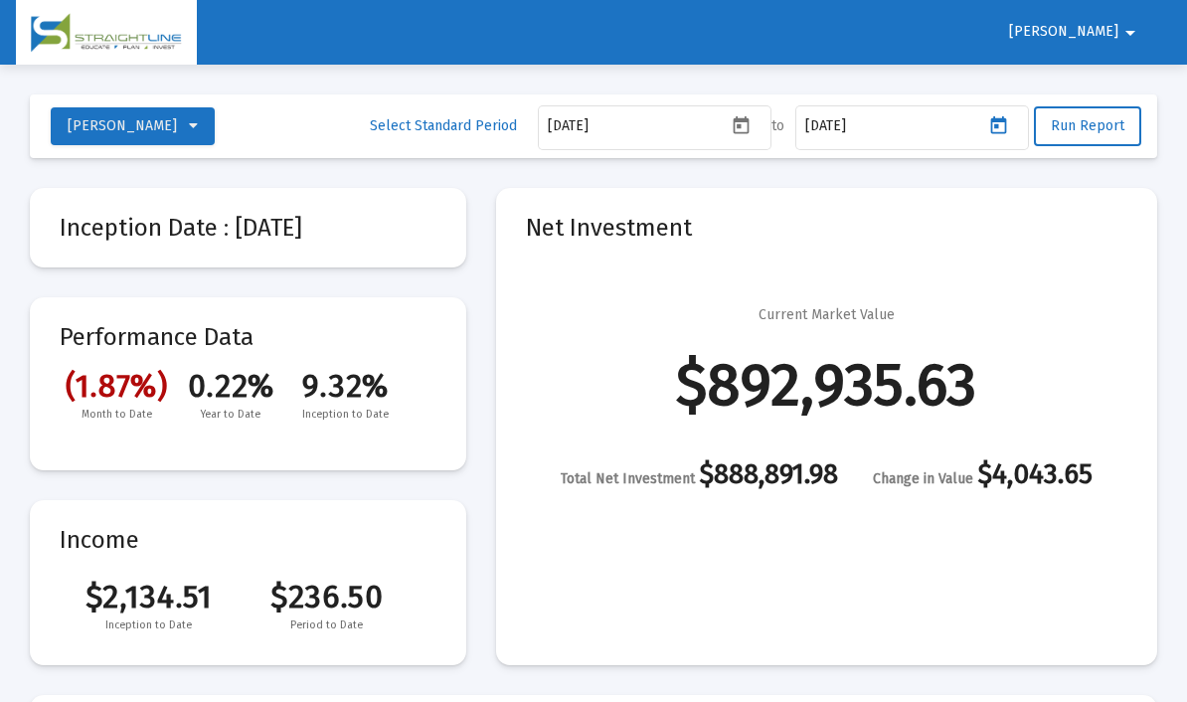
type input "[DATE]"
click at [1096, 134] on span "Run Report" at bounding box center [1088, 125] width 74 height 17
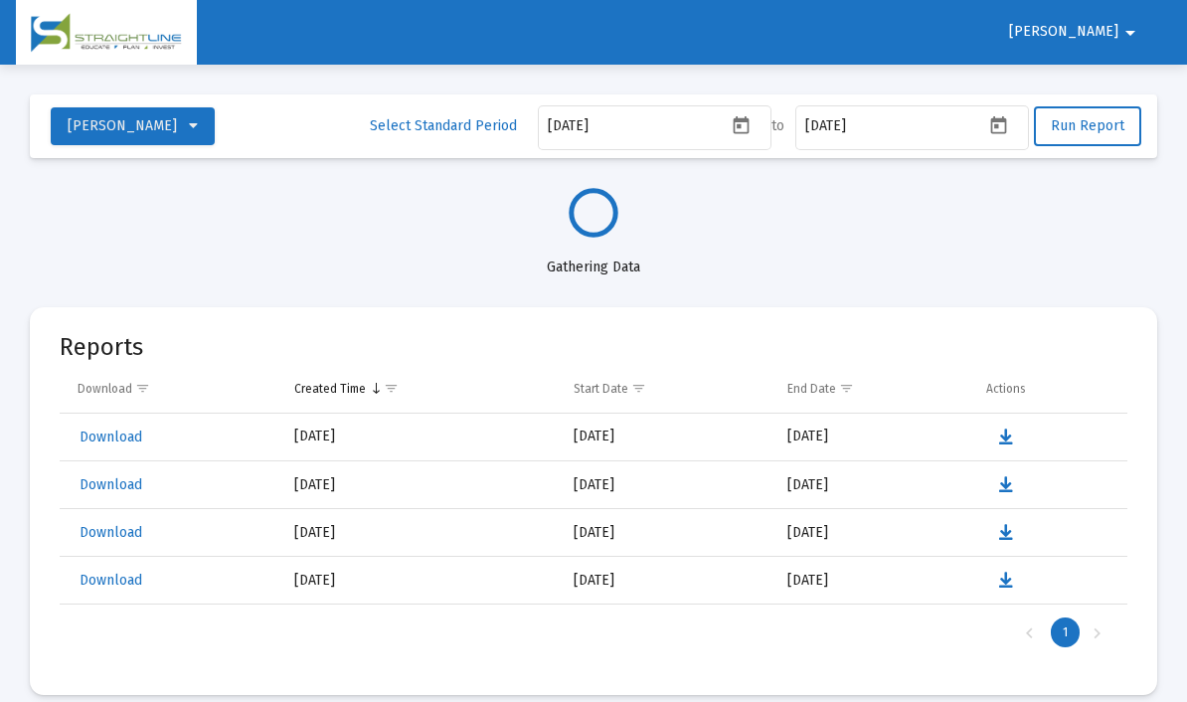
select select "View all"
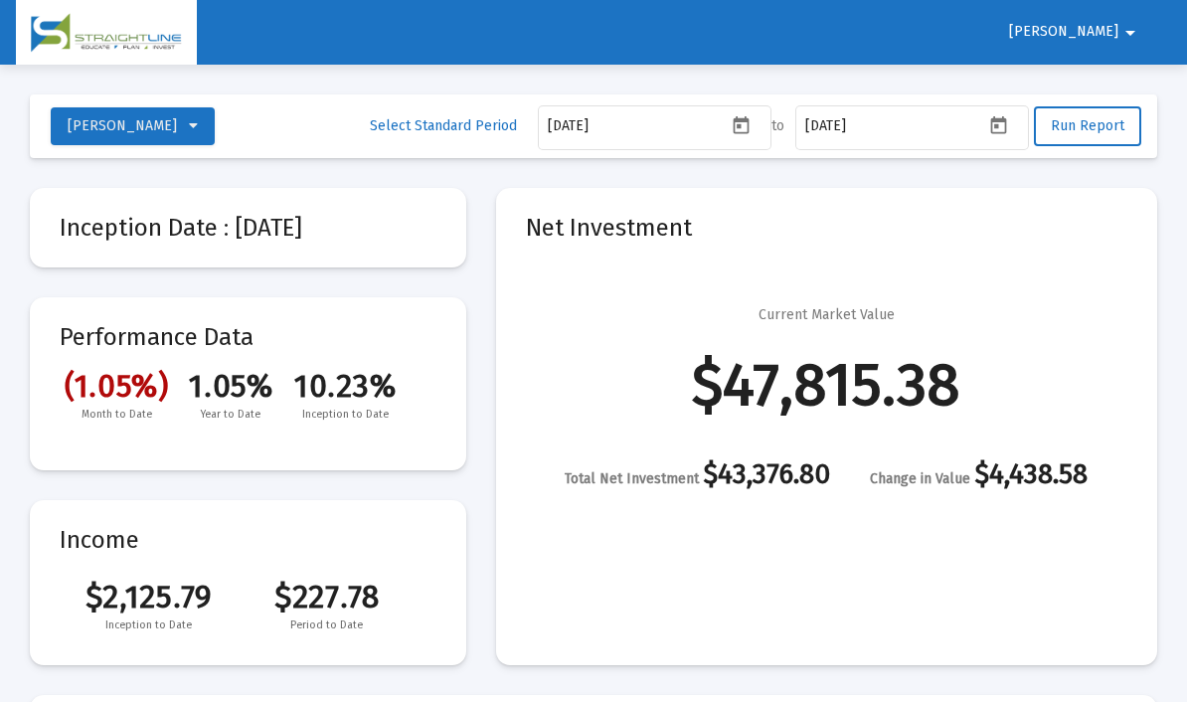
click at [1079, 129] on span "Run Report" at bounding box center [1088, 125] width 74 height 17
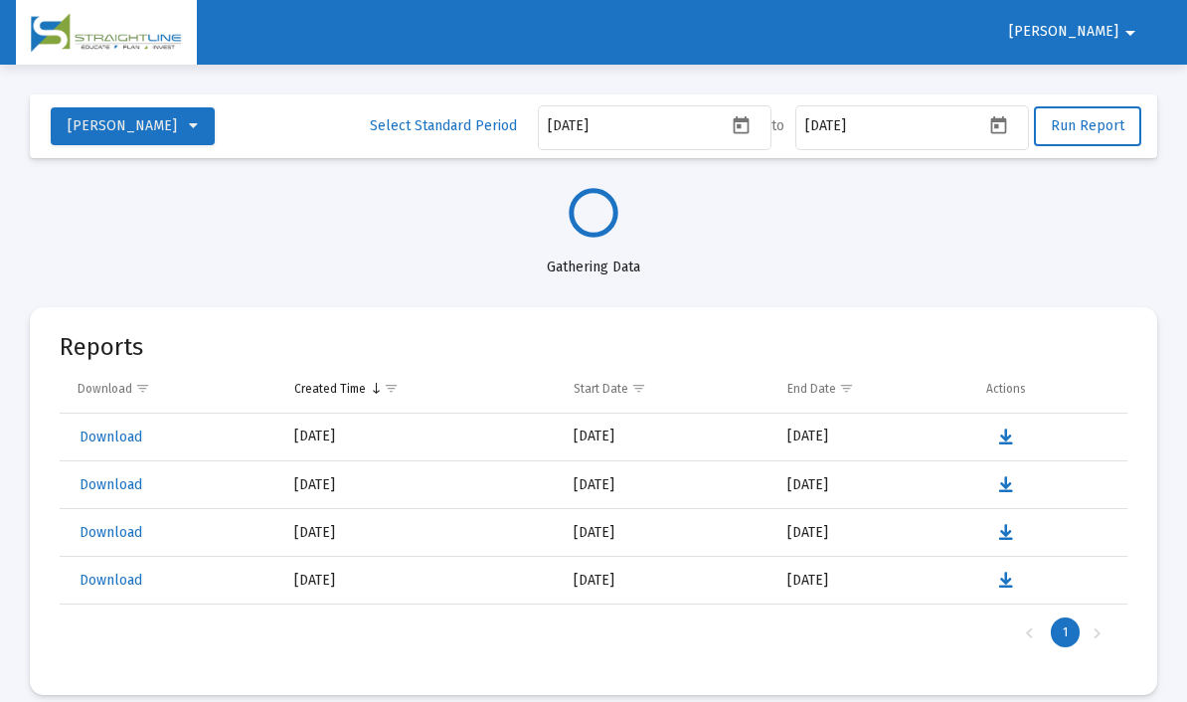
select select "View all"
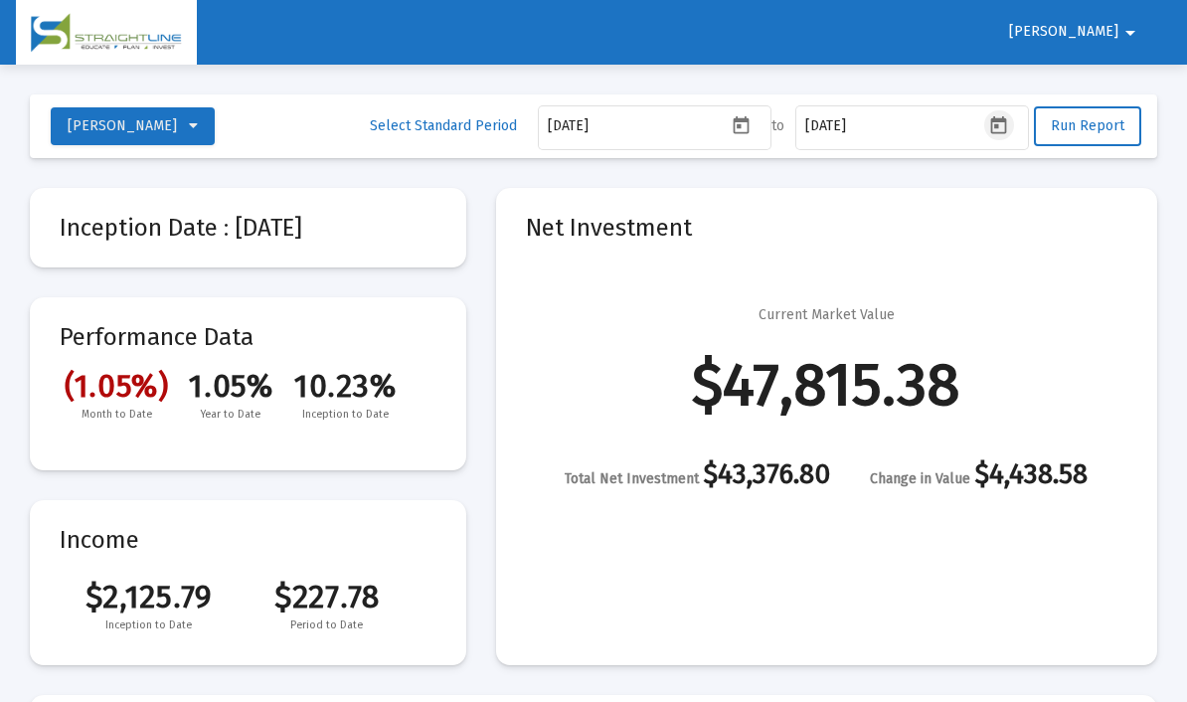
click at [1006, 129] on icon "Open calendar" at bounding box center [998, 125] width 21 height 21
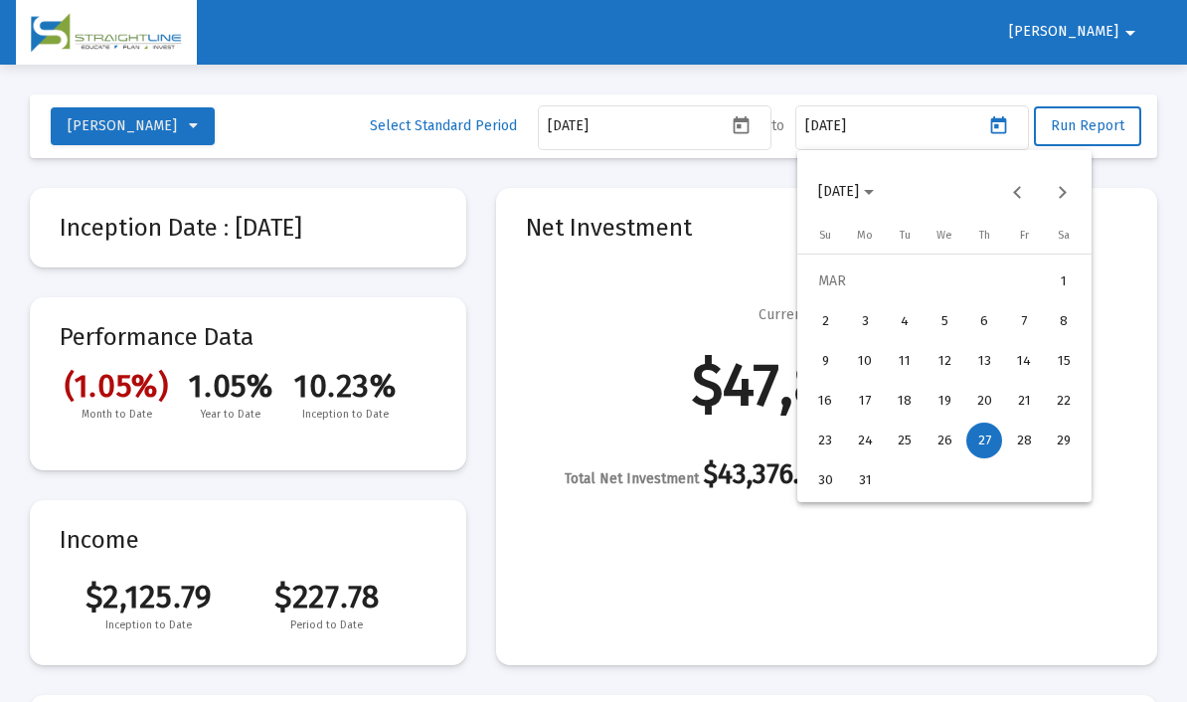
click at [1026, 454] on div "28" at bounding box center [1024, 441] width 36 height 36
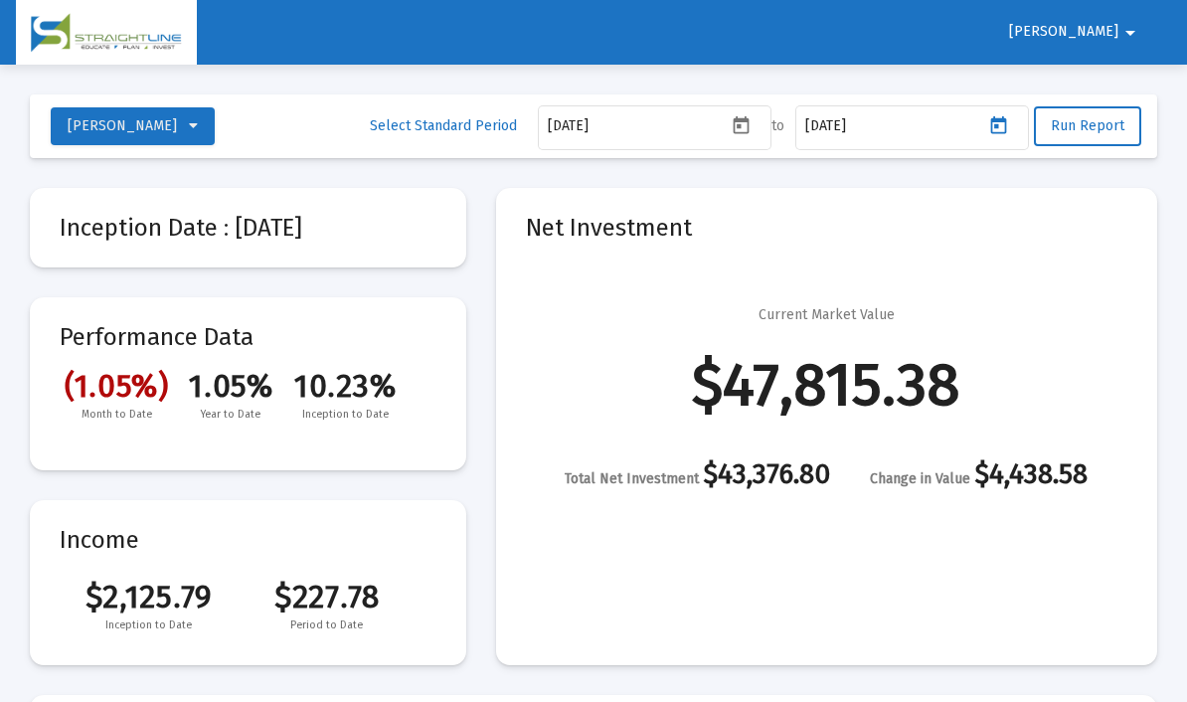
type input "[DATE]"
click at [1098, 139] on button "Run Report" at bounding box center [1087, 126] width 107 height 40
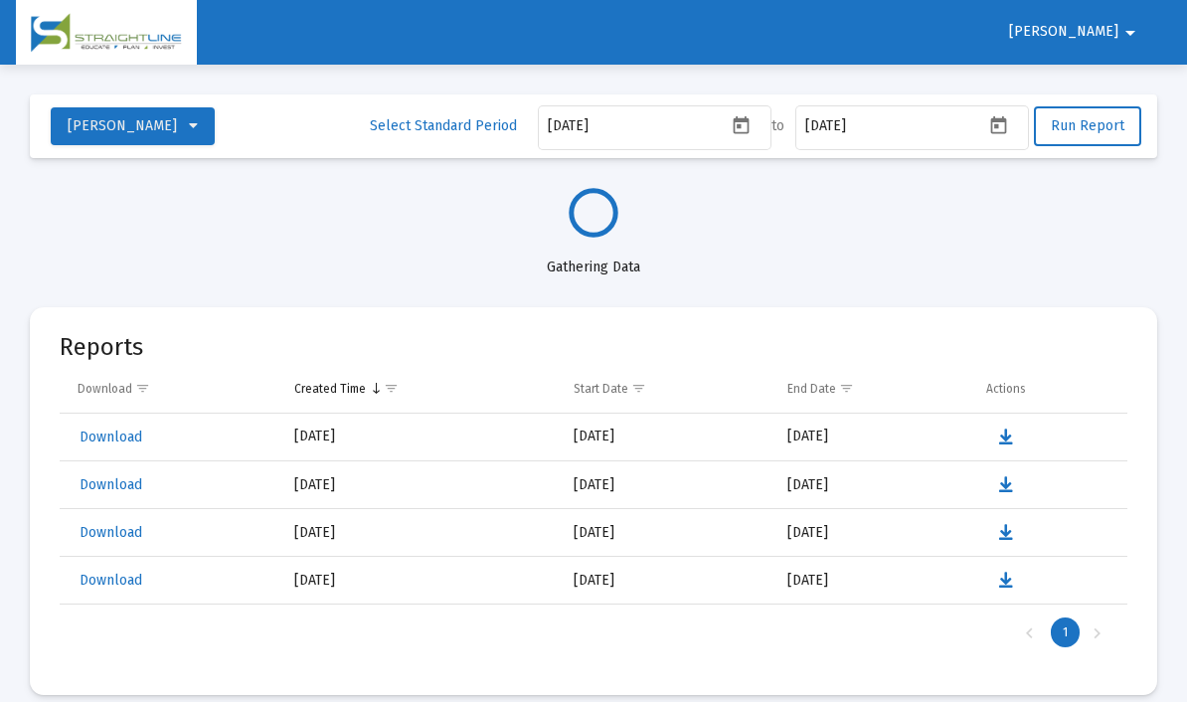
select select "View all"
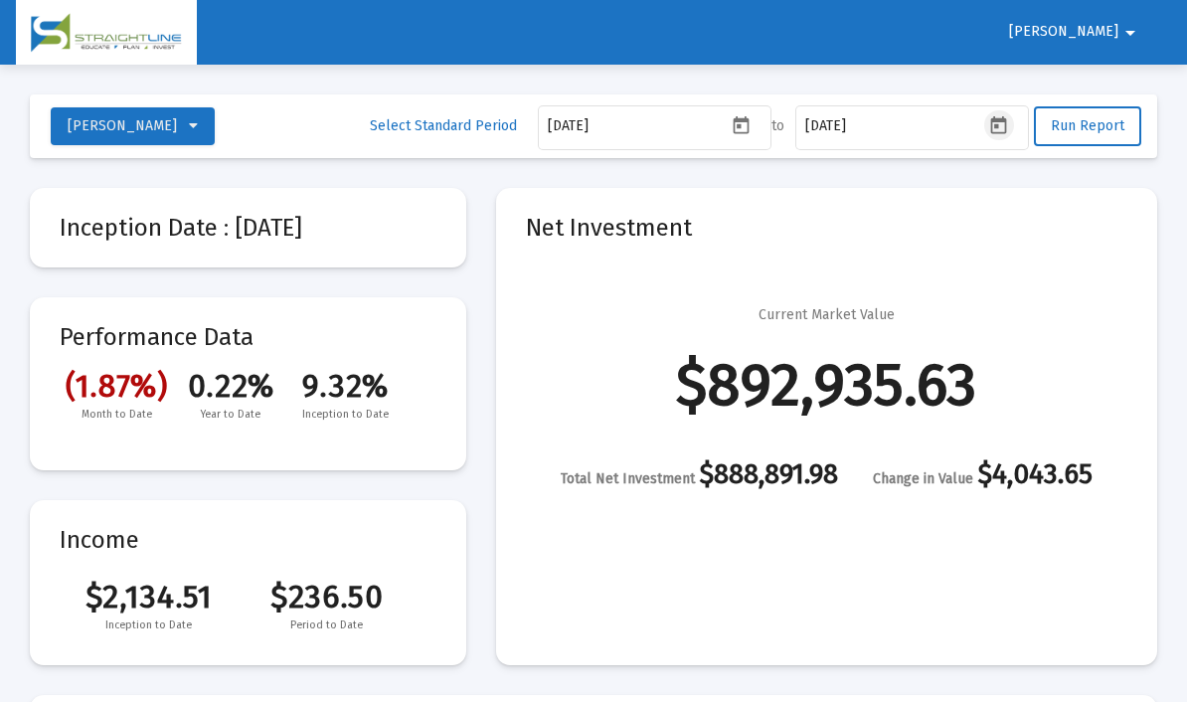
click at [999, 130] on icon "Open calendar" at bounding box center [998, 125] width 21 height 21
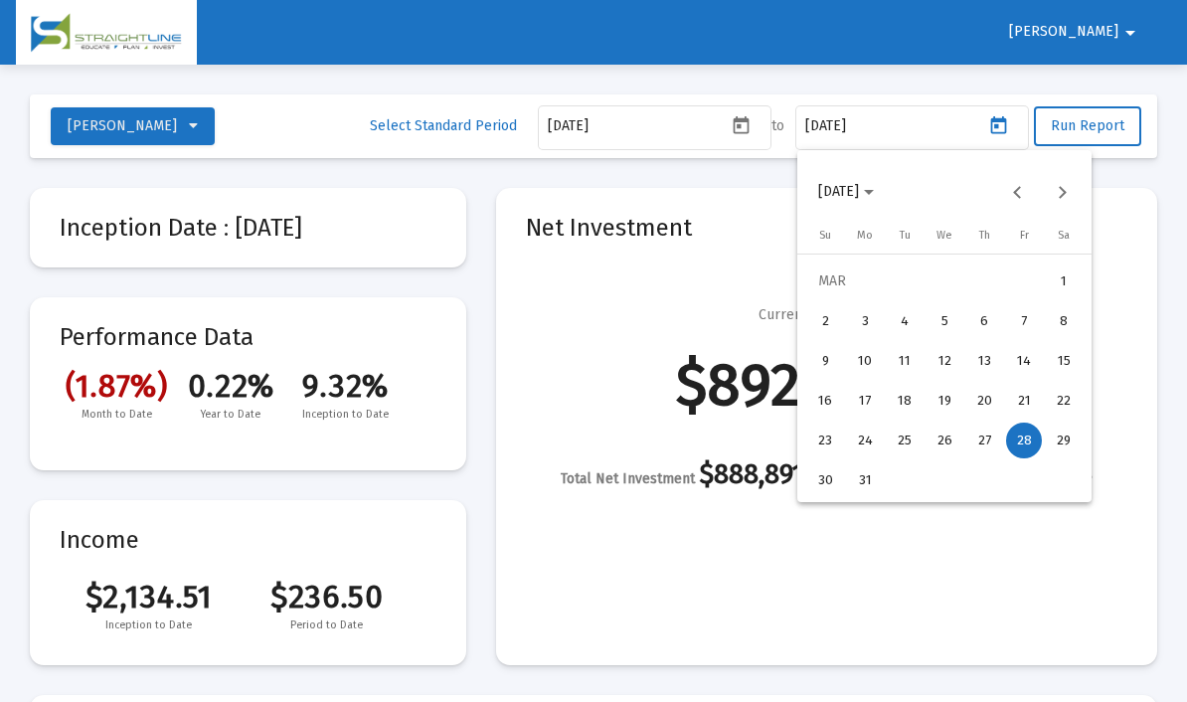
click at [988, 450] on div "27" at bounding box center [984, 441] width 36 height 36
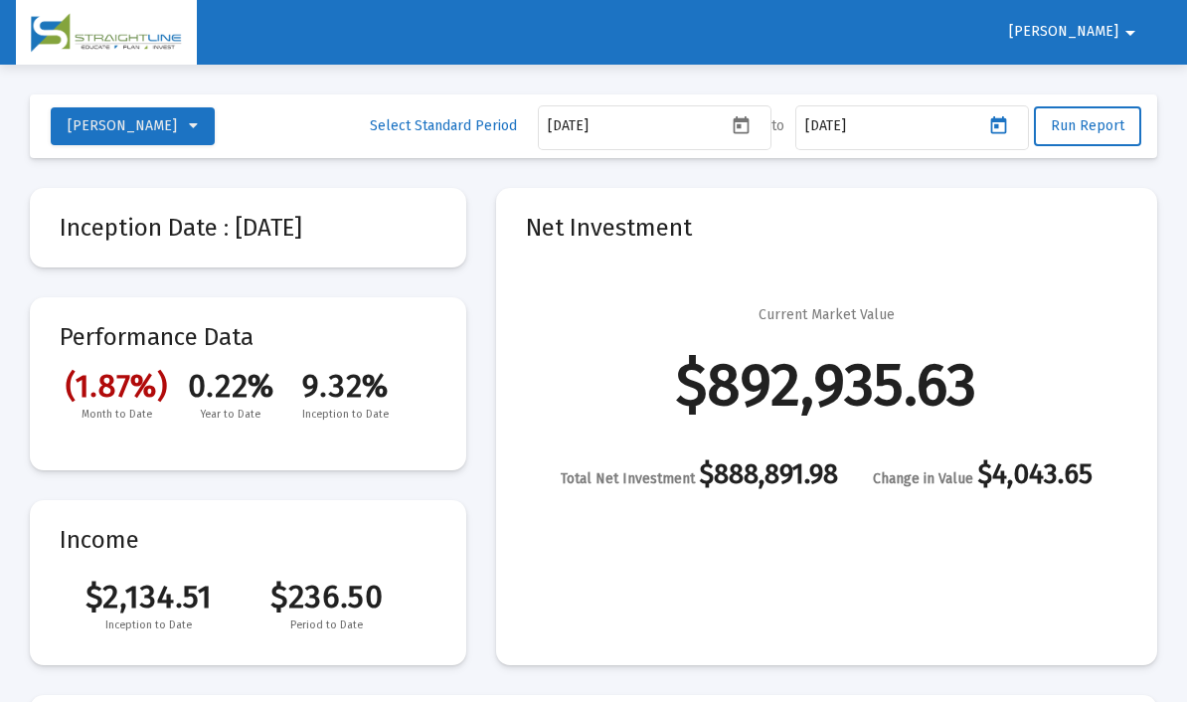
type input "[DATE]"
click at [1104, 126] on span "Run Report" at bounding box center [1088, 125] width 74 height 17
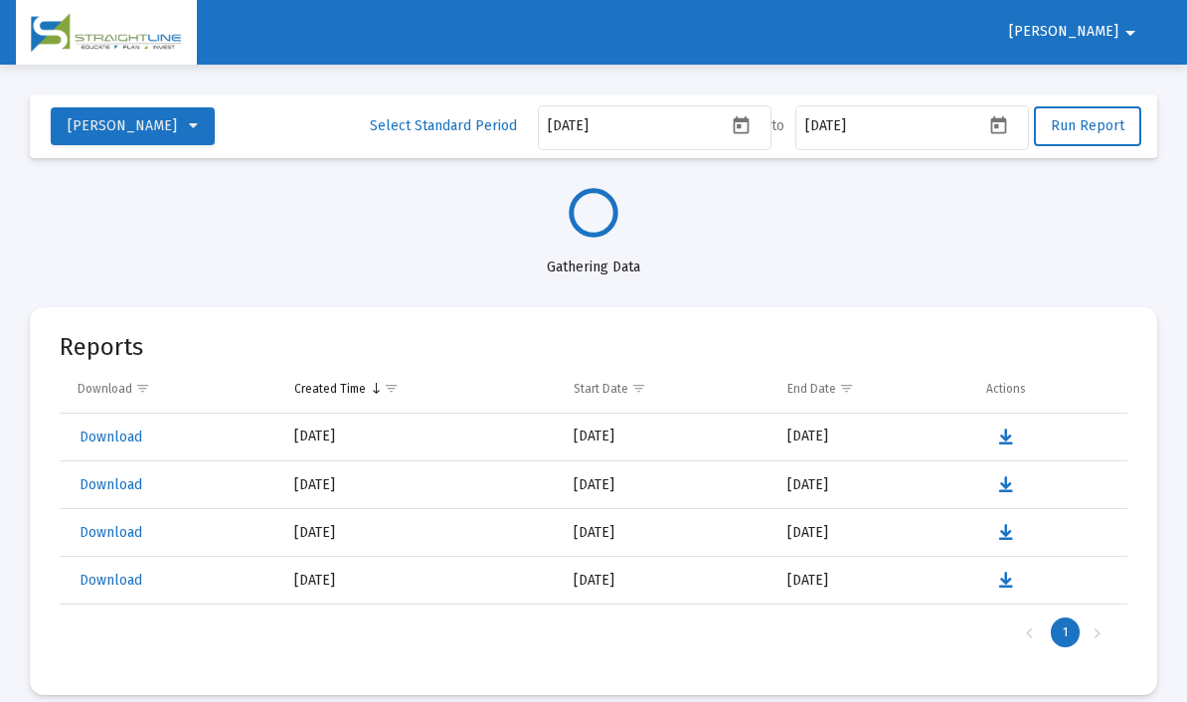
select select "View all"
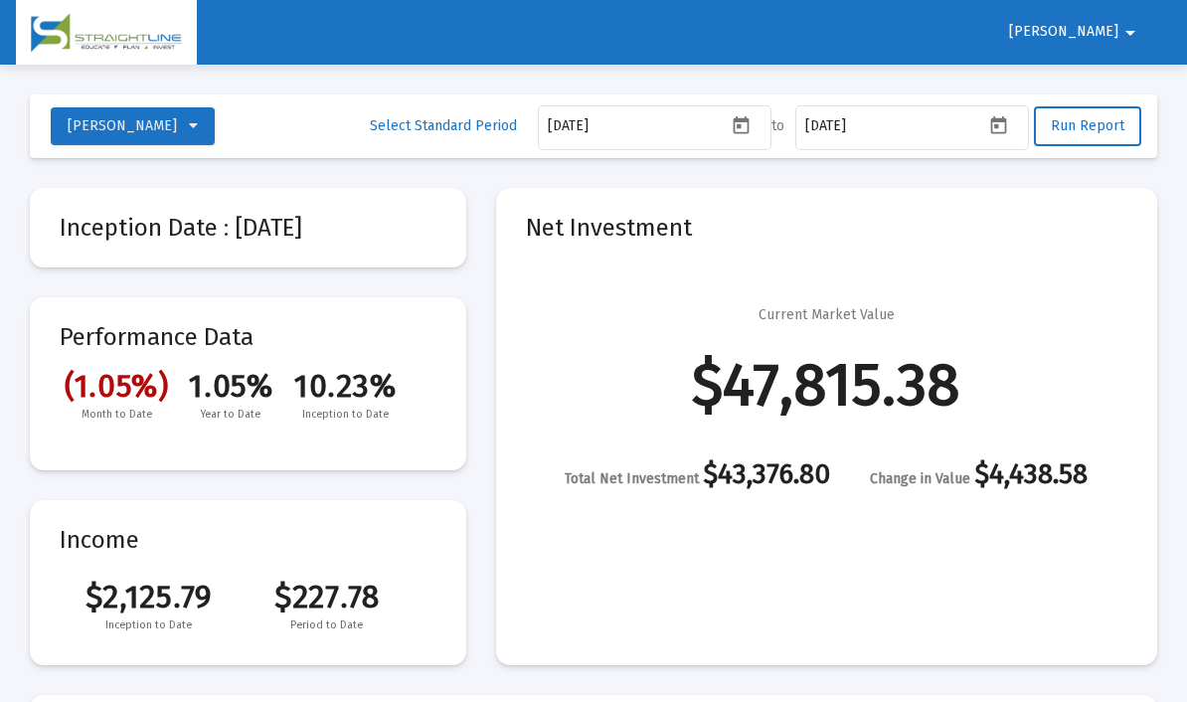
click at [197, 123] on button "[PERSON_NAME]" at bounding box center [133, 126] width 164 height 38
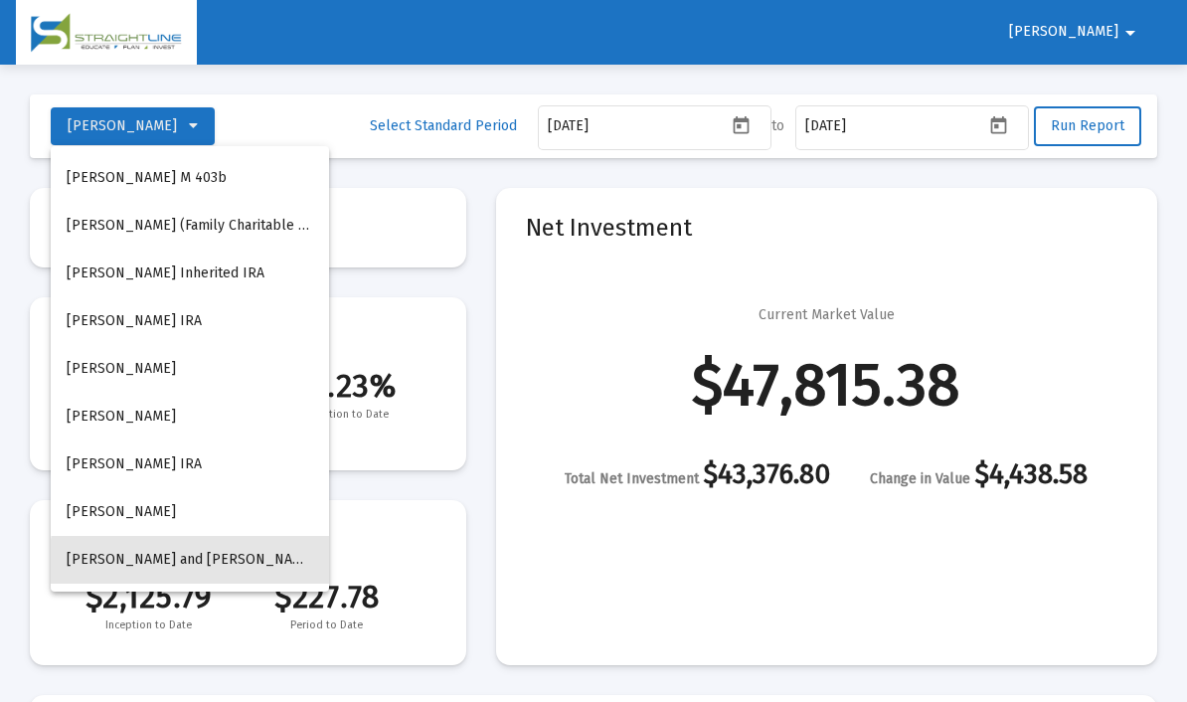
click at [218, 564] on span "[PERSON_NAME] and [PERSON_NAME]" at bounding box center [192, 559] width 250 height 17
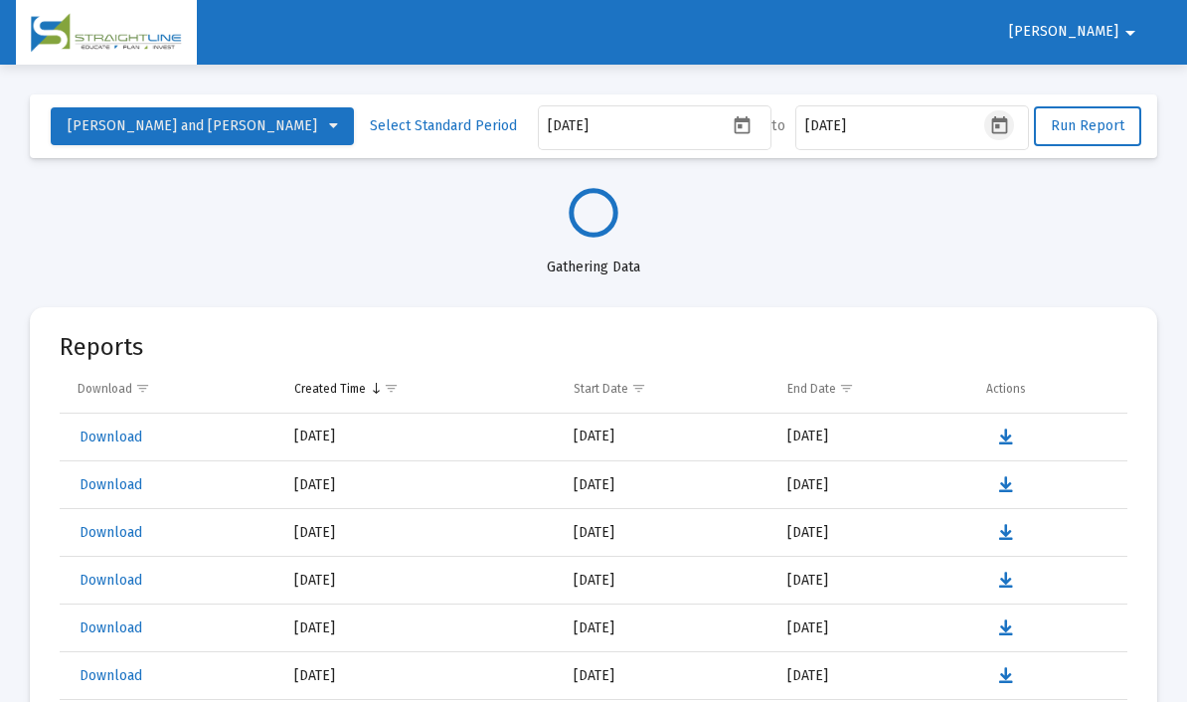
click at [1006, 127] on icon "Open calendar" at bounding box center [999, 125] width 21 height 21
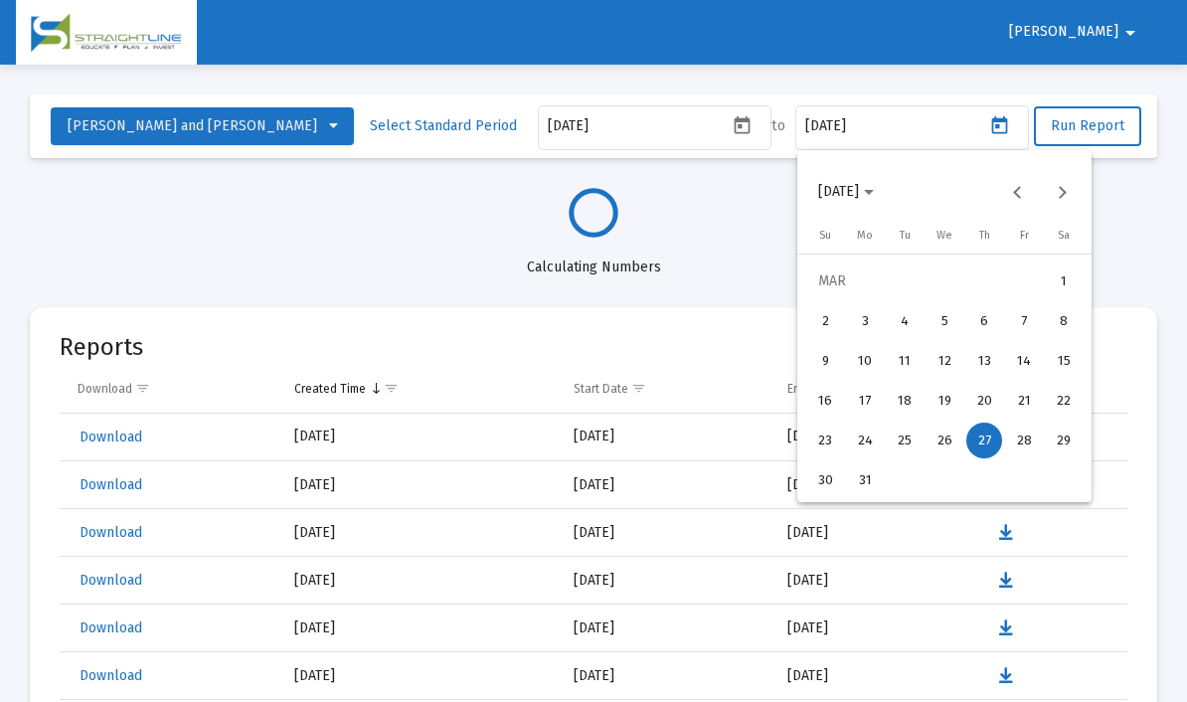
click at [1061, 203] on button "Next month" at bounding box center [1062, 192] width 40 height 40
click at [1059, 207] on button "Next month" at bounding box center [1062, 192] width 40 height 40
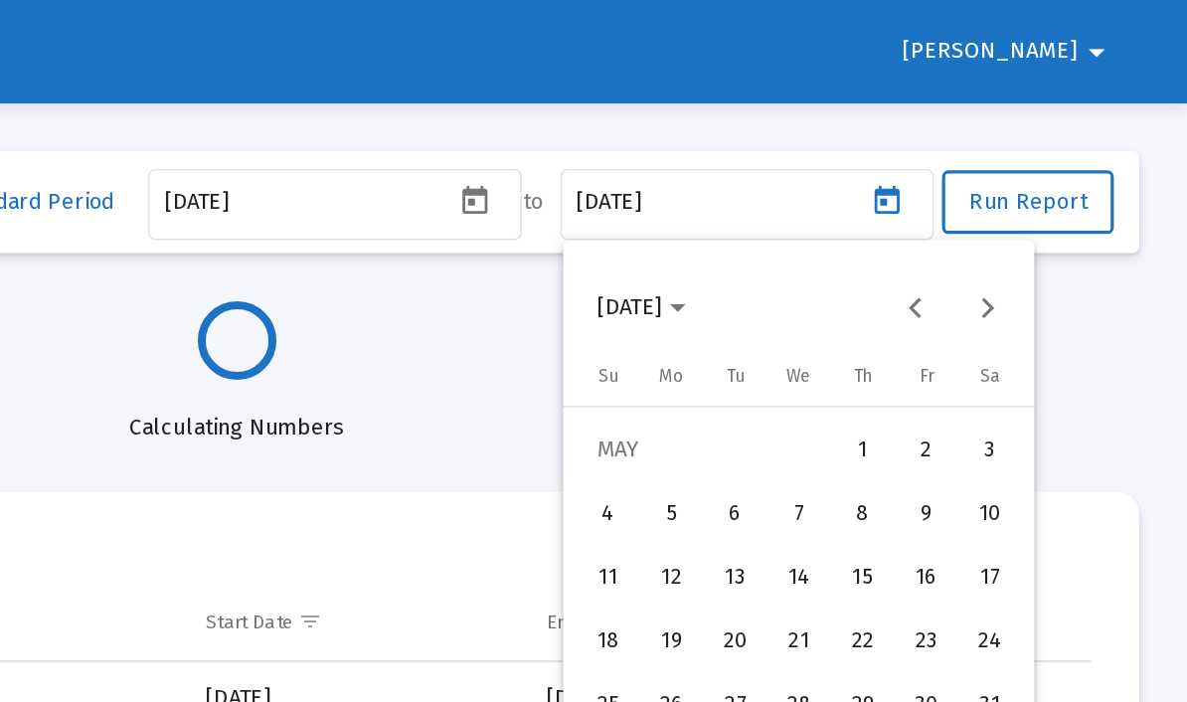
select select "View all"
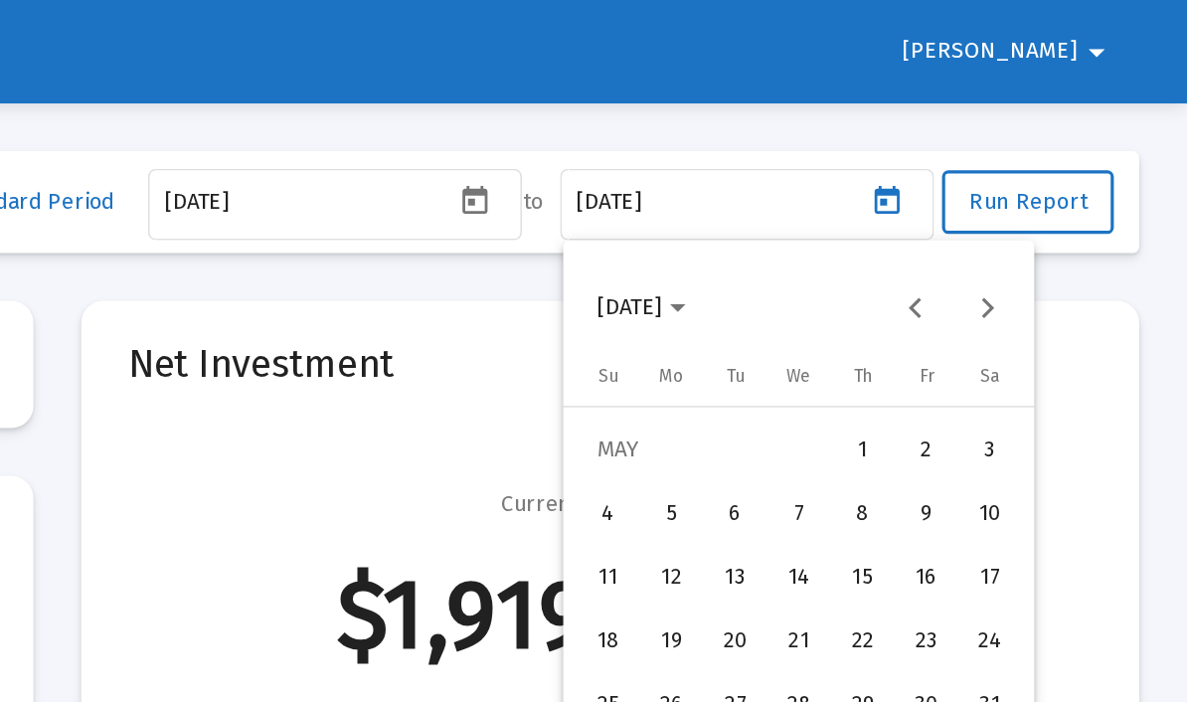
click at [1042, 188] on button "Next month" at bounding box center [1062, 192] width 40 height 40
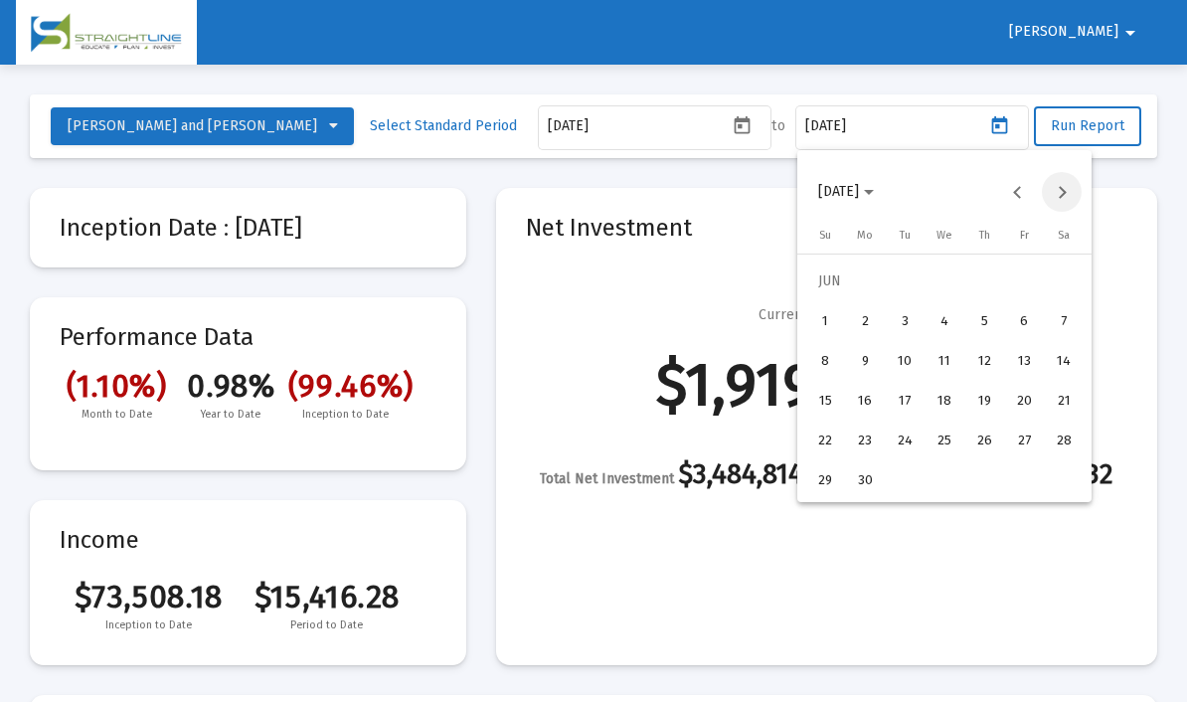
click at [1066, 198] on button "Next month" at bounding box center [1062, 192] width 40 height 40
click at [1072, 198] on button "Next month" at bounding box center [1062, 192] width 40 height 40
click at [1069, 371] on div "16" at bounding box center [1064, 361] width 36 height 36
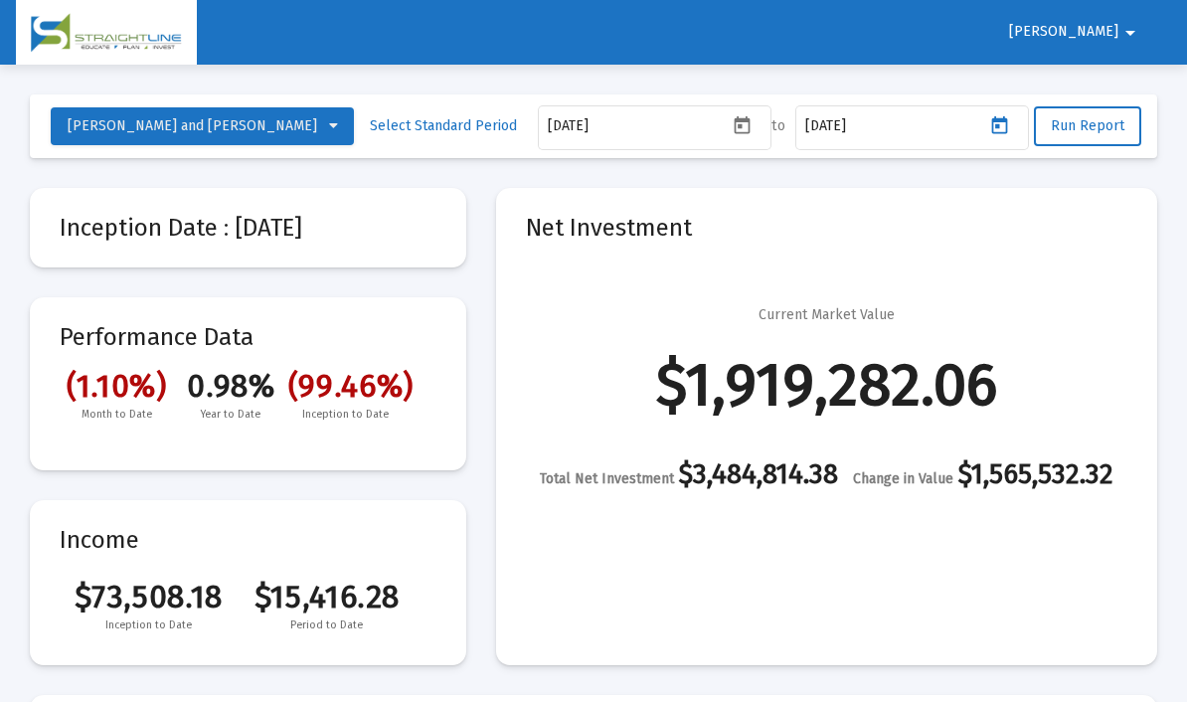
type input "[DATE]"
click at [1111, 135] on button "Run Report" at bounding box center [1087, 126] width 107 height 40
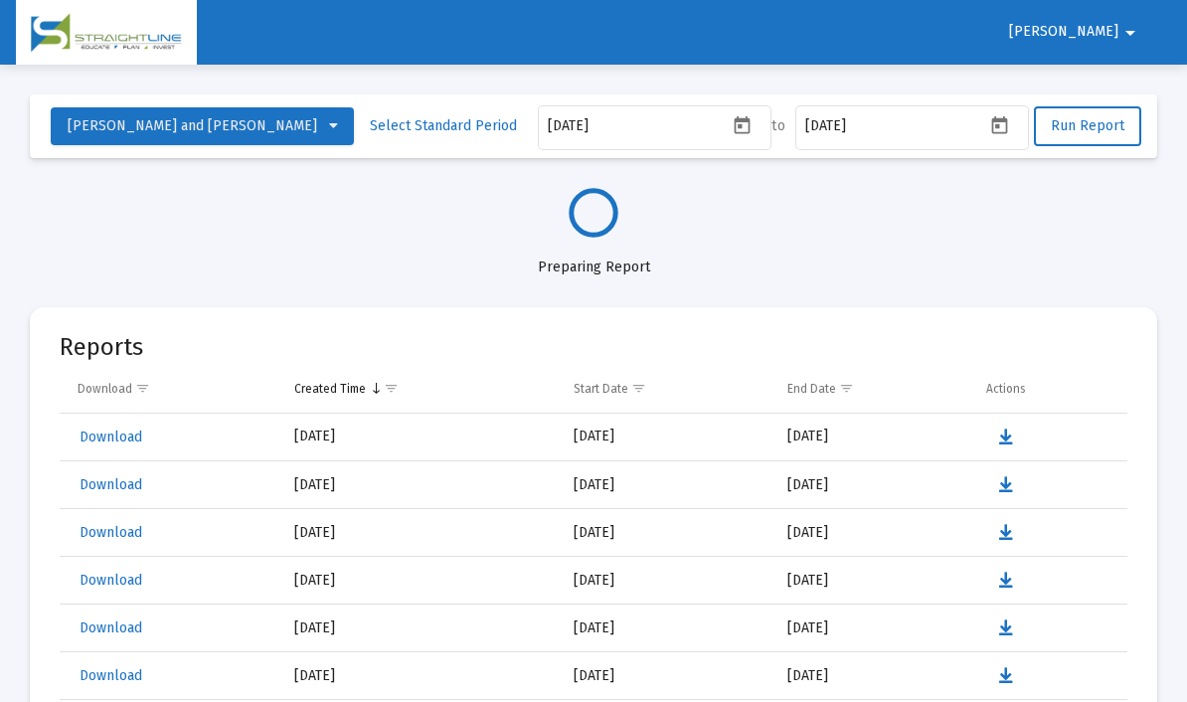
select select "View all"
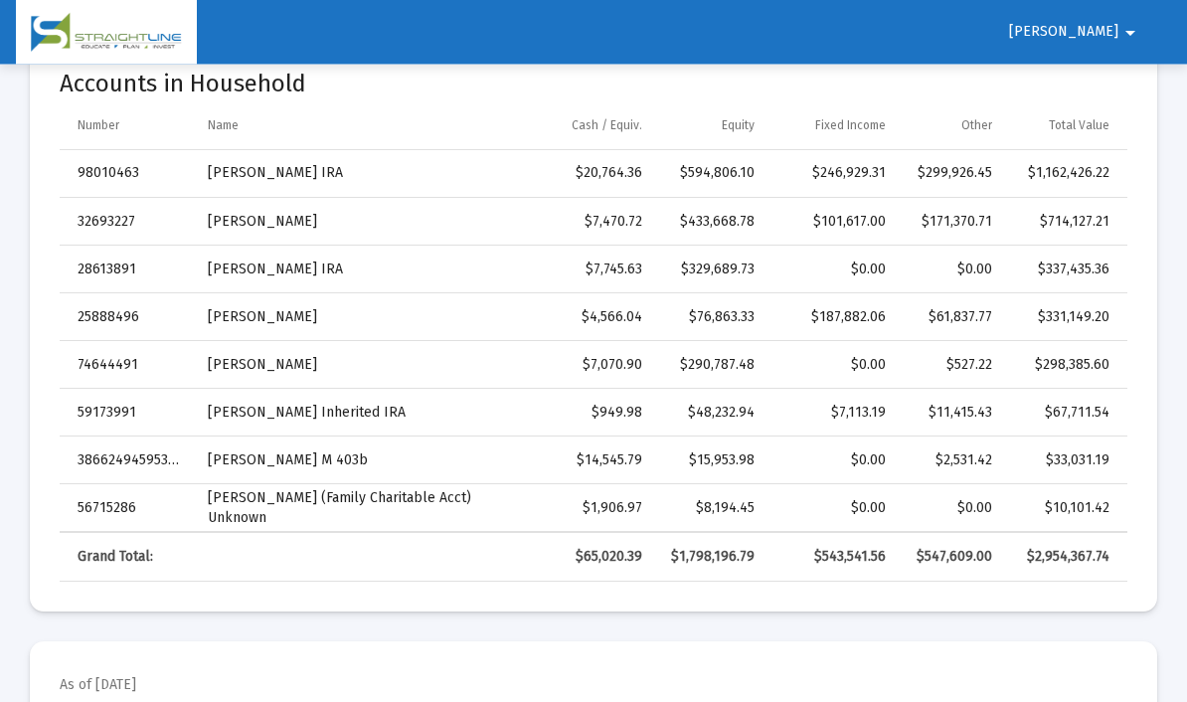
scroll to position [651, 0]
